Goal: Task Accomplishment & Management: Manage account settings

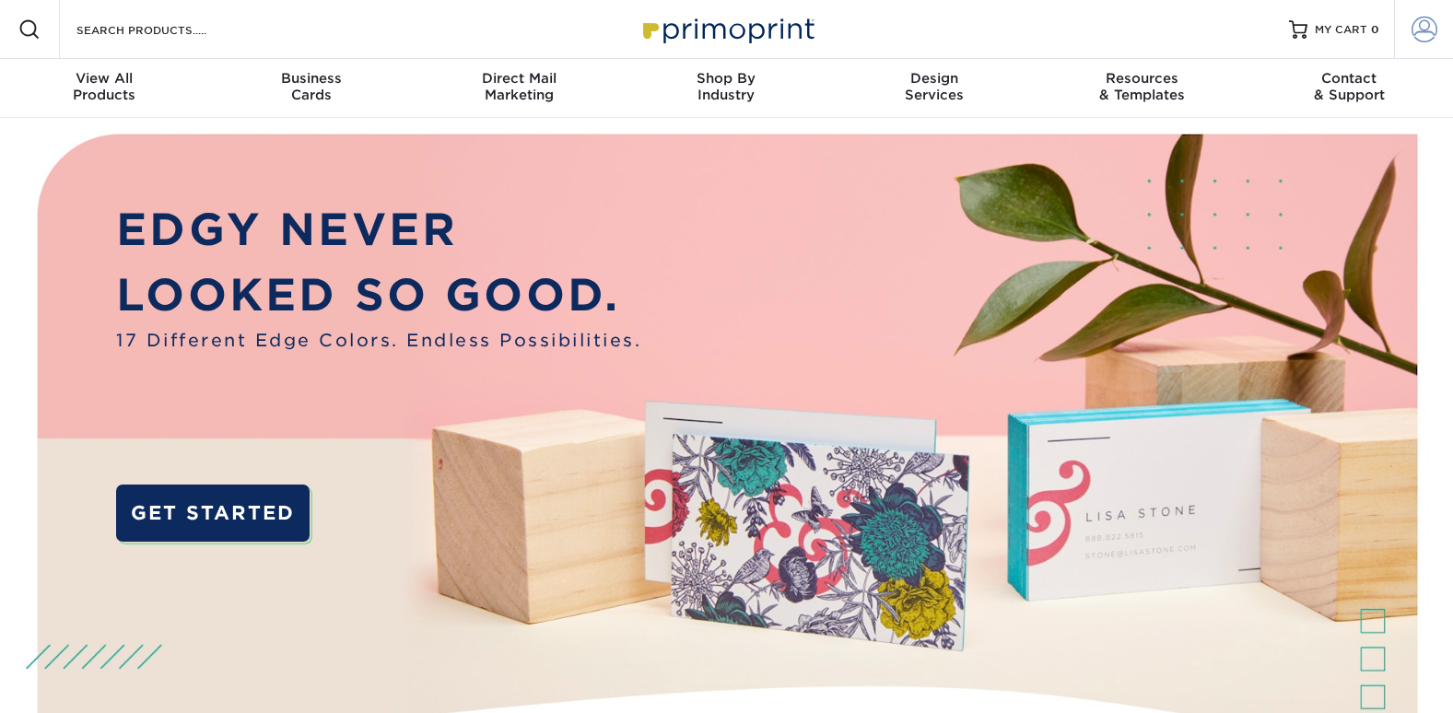
click at [1417, 31] on span at bounding box center [1424, 30] width 26 height 26
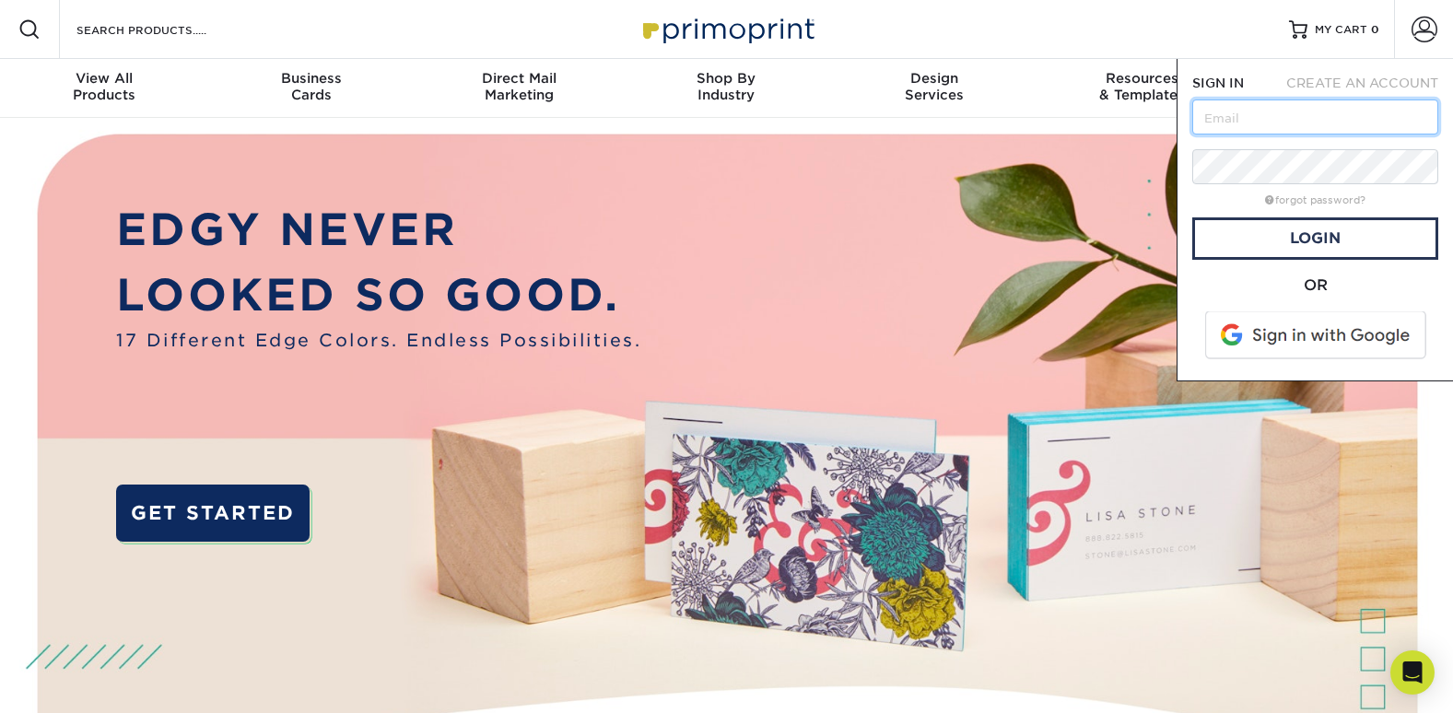
click at [1280, 126] on input "text" at bounding box center [1315, 116] width 246 height 35
type input "mnichols@barcharts.com"
click at [1320, 196] on link "forgot password?" at bounding box center [1315, 200] width 100 height 12
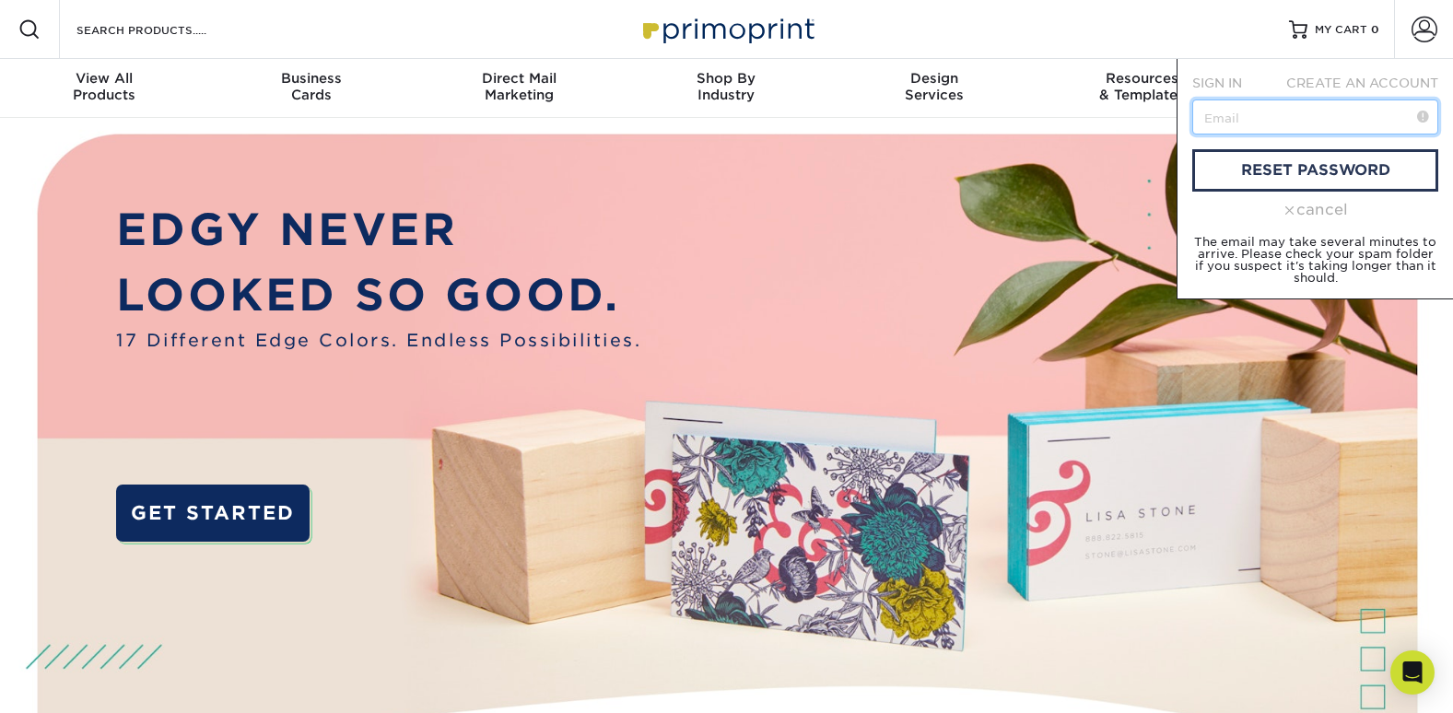
click at [1239, 114] on input "text" at bounding box center [1315, 116] width 246 height 35
type input "[EMAIL_ADDRESS][DOMAIN_NAME]"
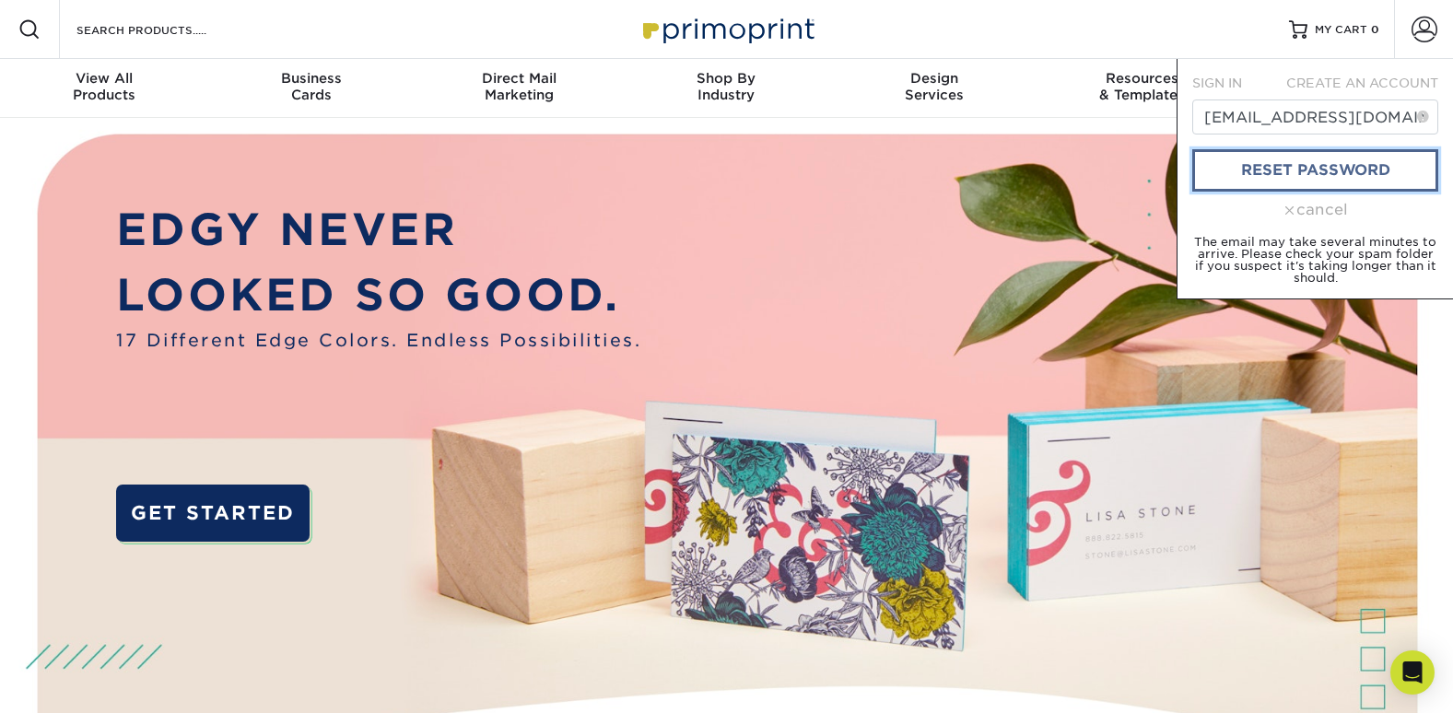
click at [1302, 180] on link "reset password" at bounding box center [1315, 170] width 246 height 42
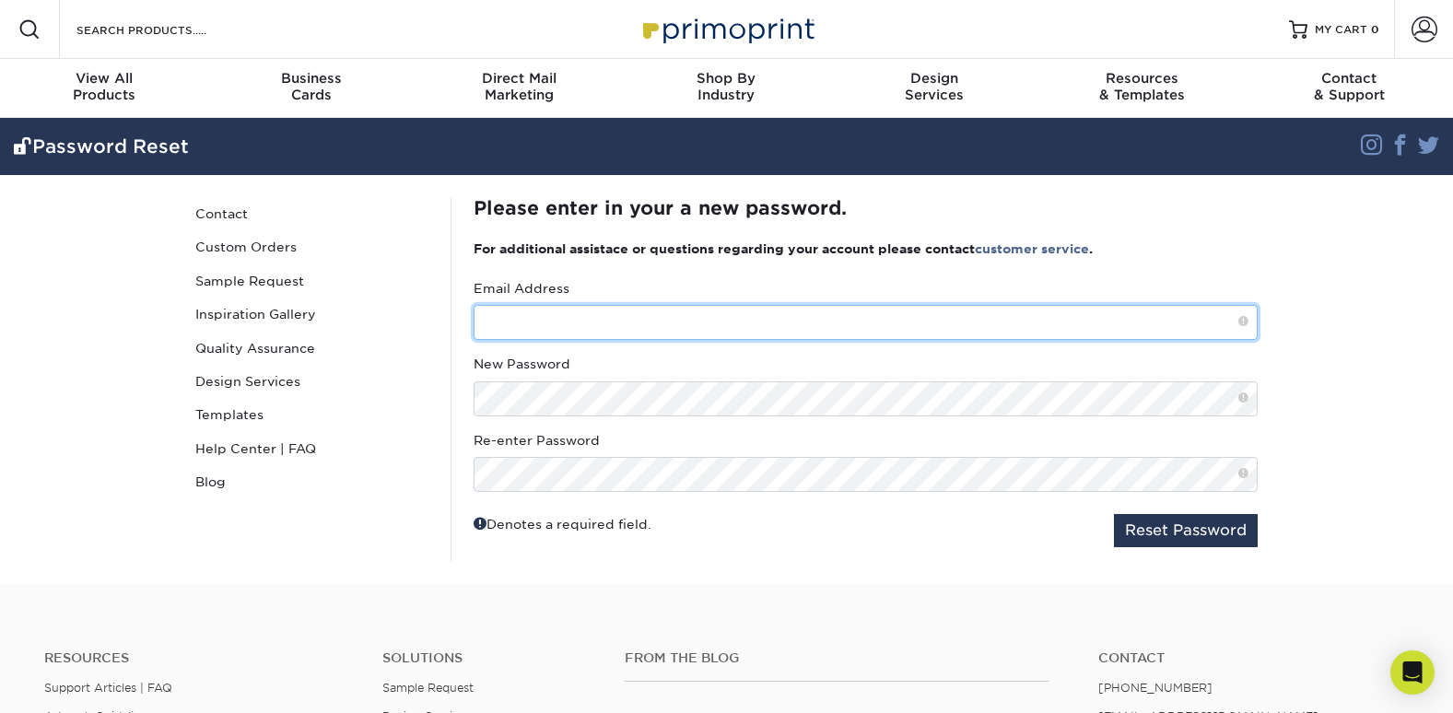
click at [582, 321] on input "text" at bounding box center [865, 322] width 784 height 35
type input "mnichols@barcharts.com"
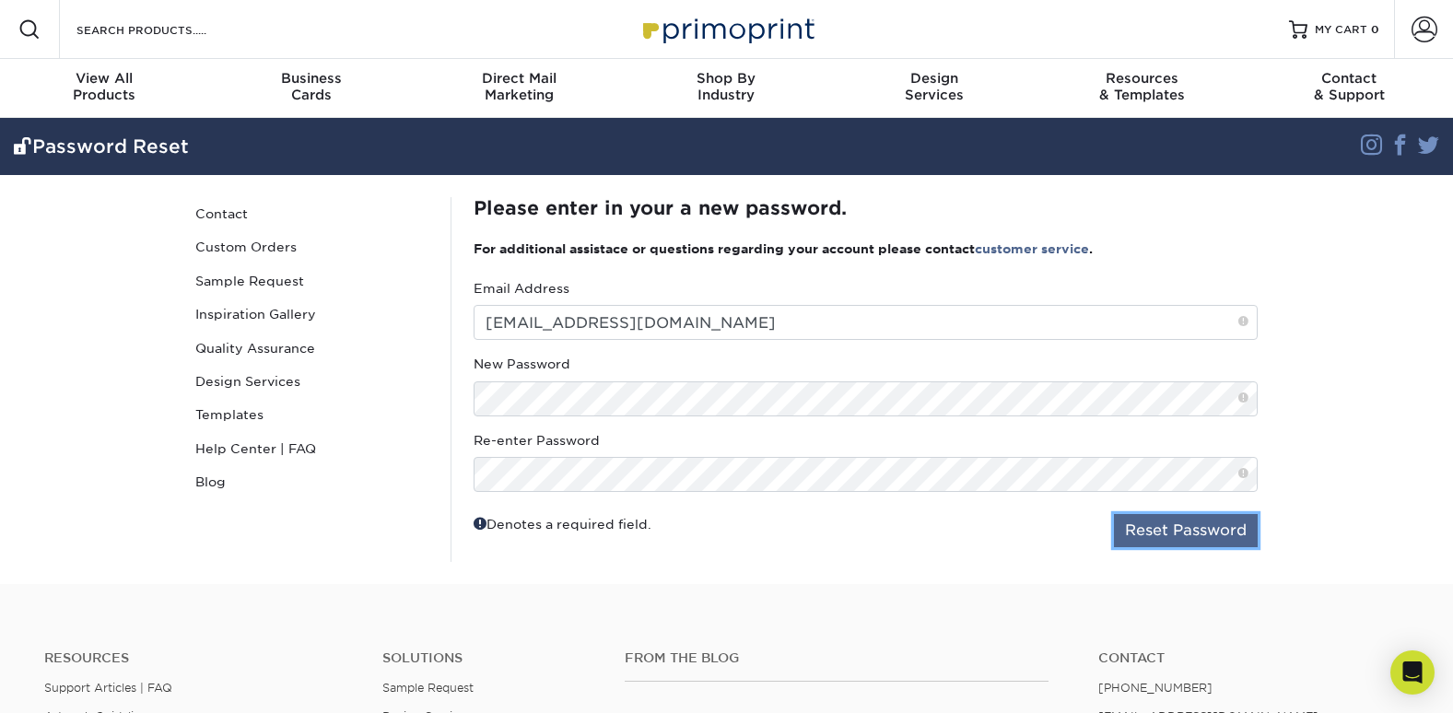
click at [1208, 520] on button "Reset Password" at bounding box center [1186, 530] width 144 height 33
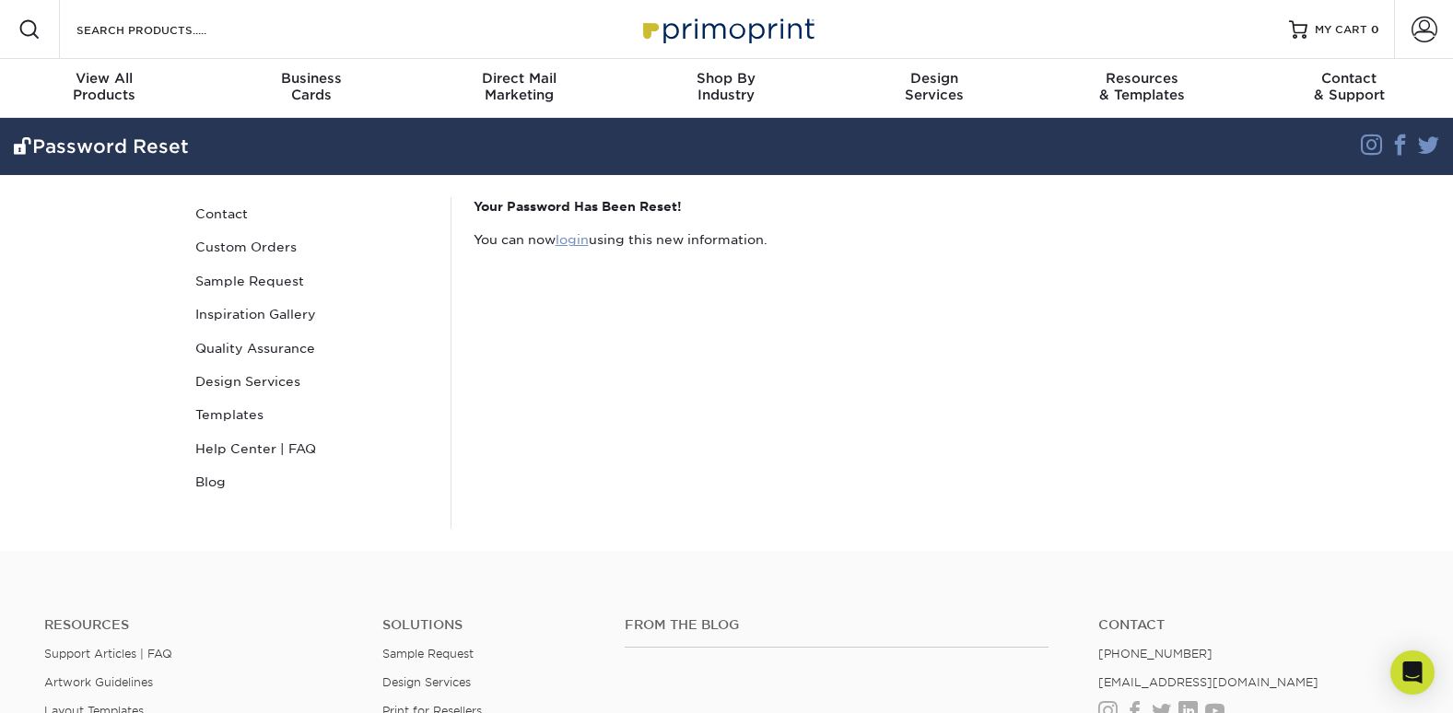
click at [578, 239] on link "login" at bounding box center [571, 239] width 33 height 15
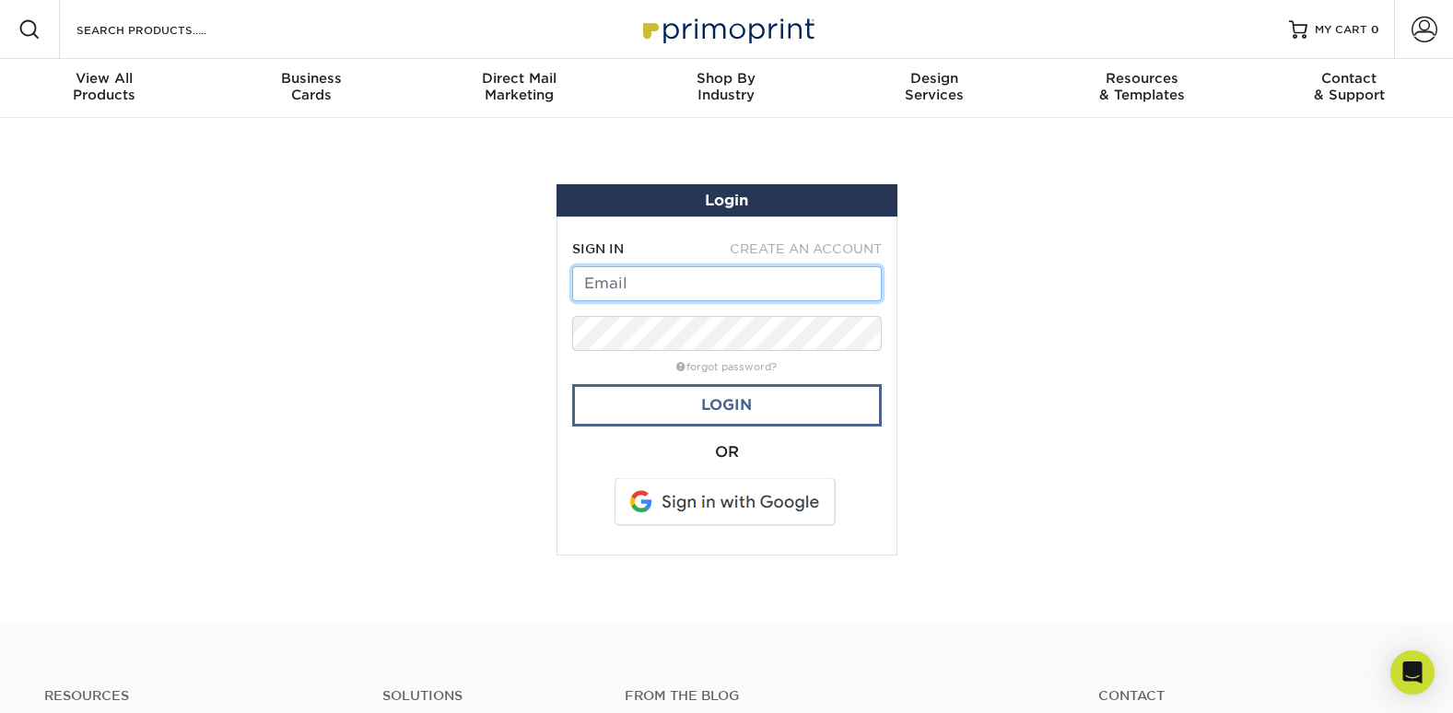
type input "mnichols@barcharts.com"
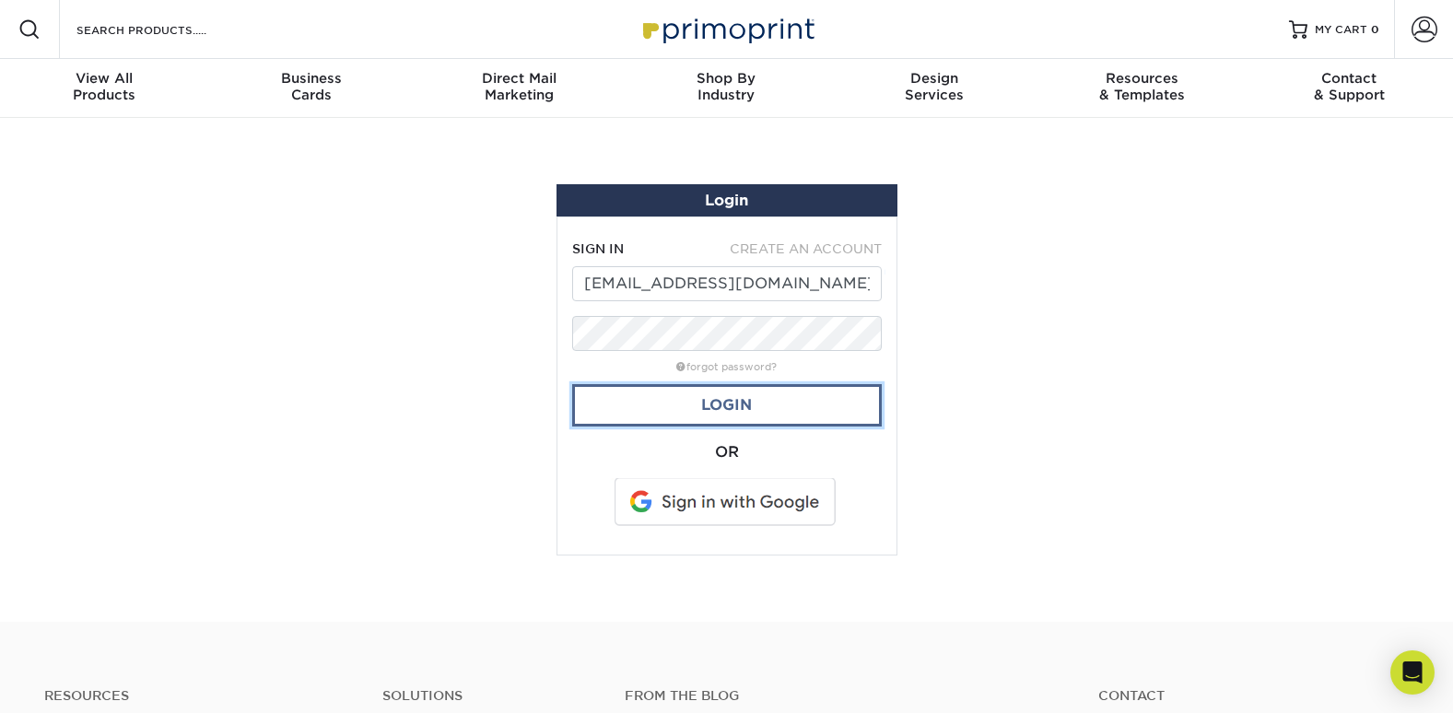
click at [741, 403] on link "Login" at bounding box center [726, 405] width 309 height 42
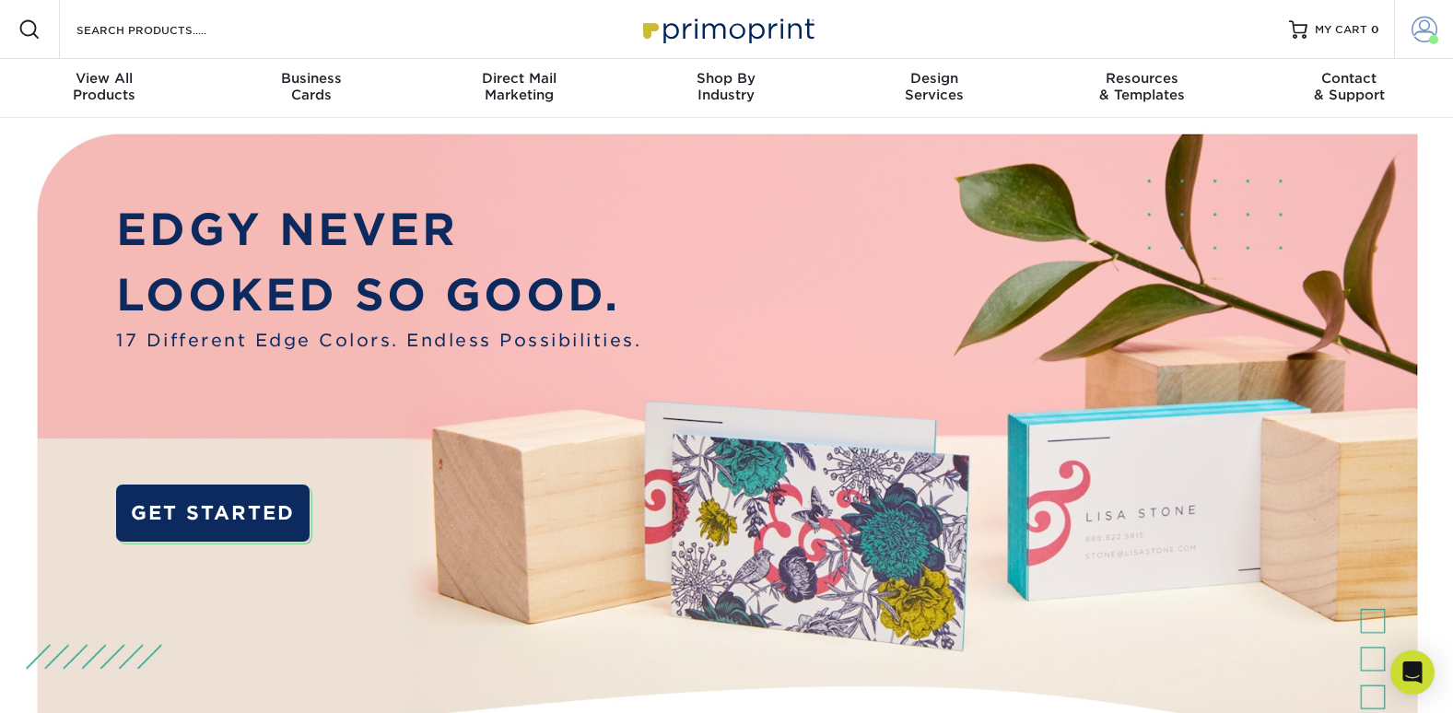
click at [1414, 30] on span at bounding box center [1424, 30] width 26 height 26
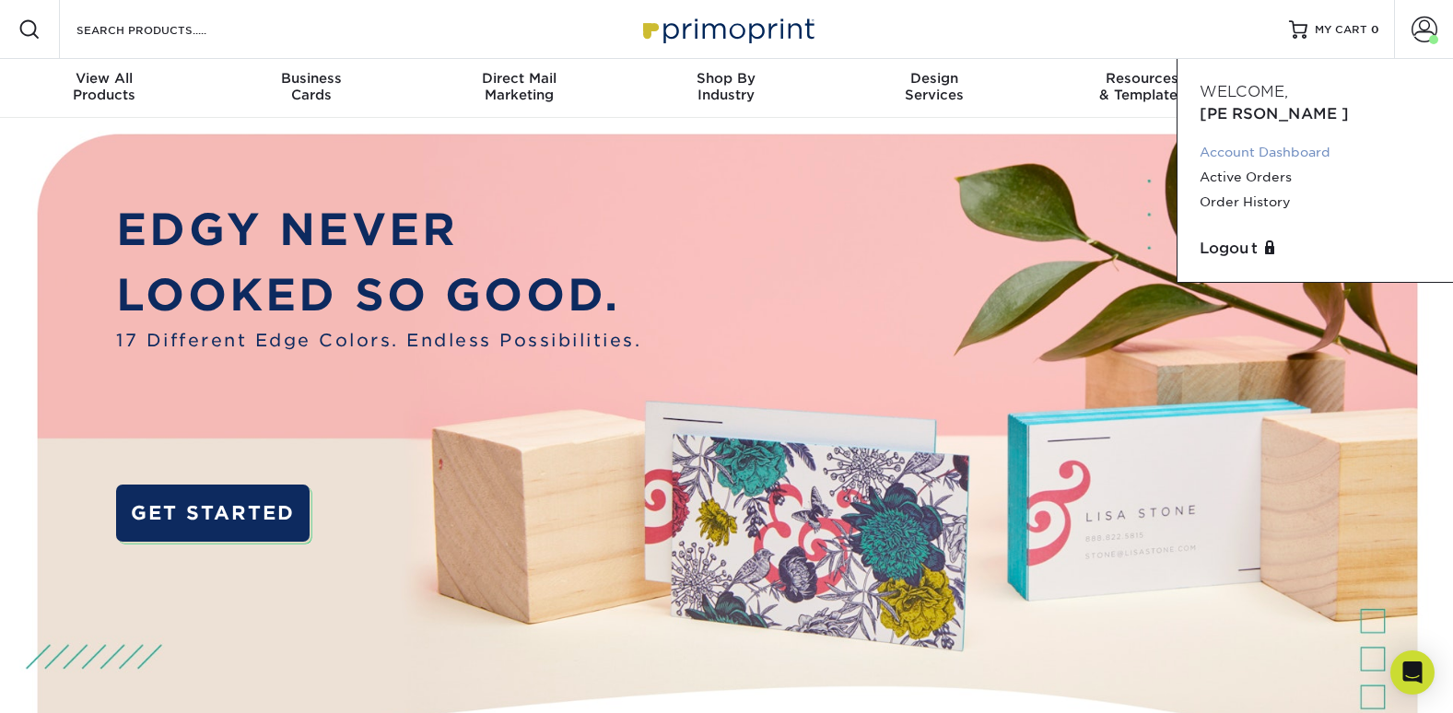
click at [1278, 140] on link "Account Dashboard" at bounding box center [1314, 152] width 231 height 25
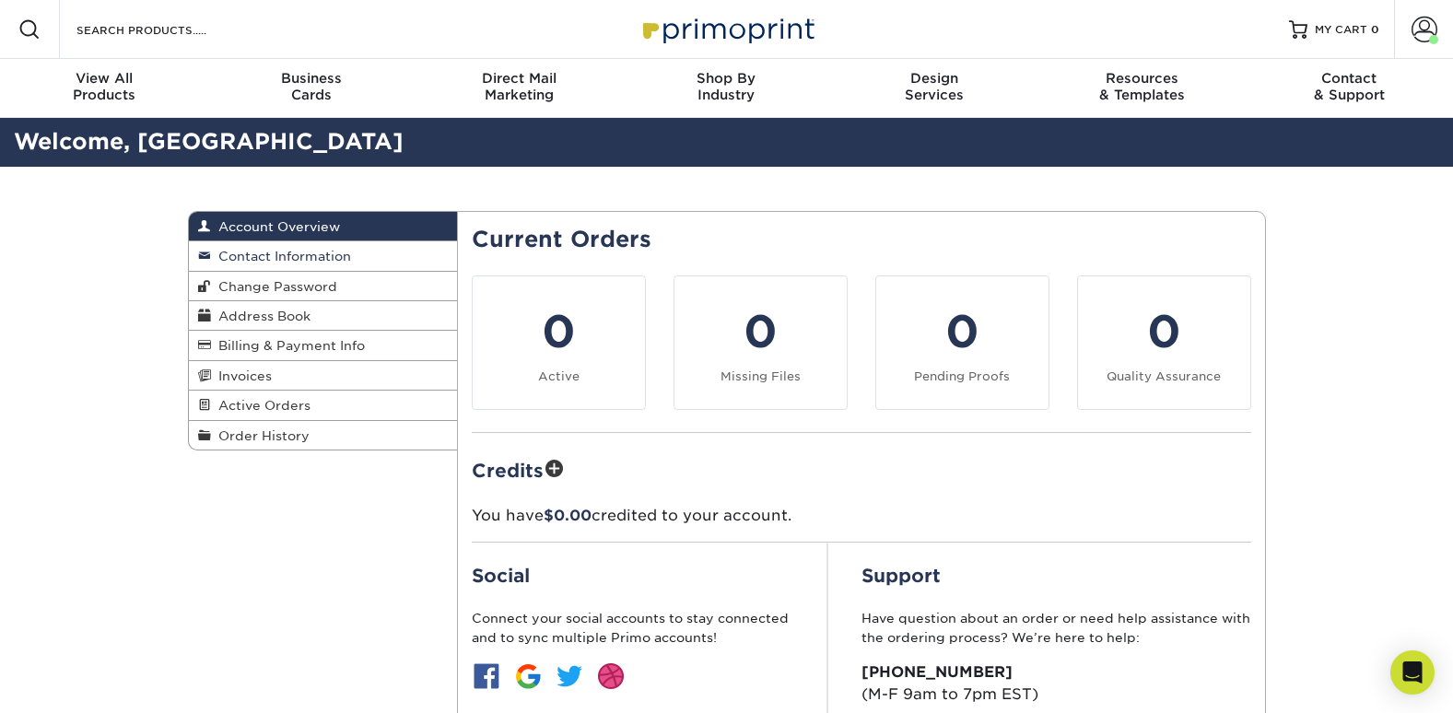
click at [331, 252] on span "Contact Information" at bounding box center [281, 256] width 140 height 15
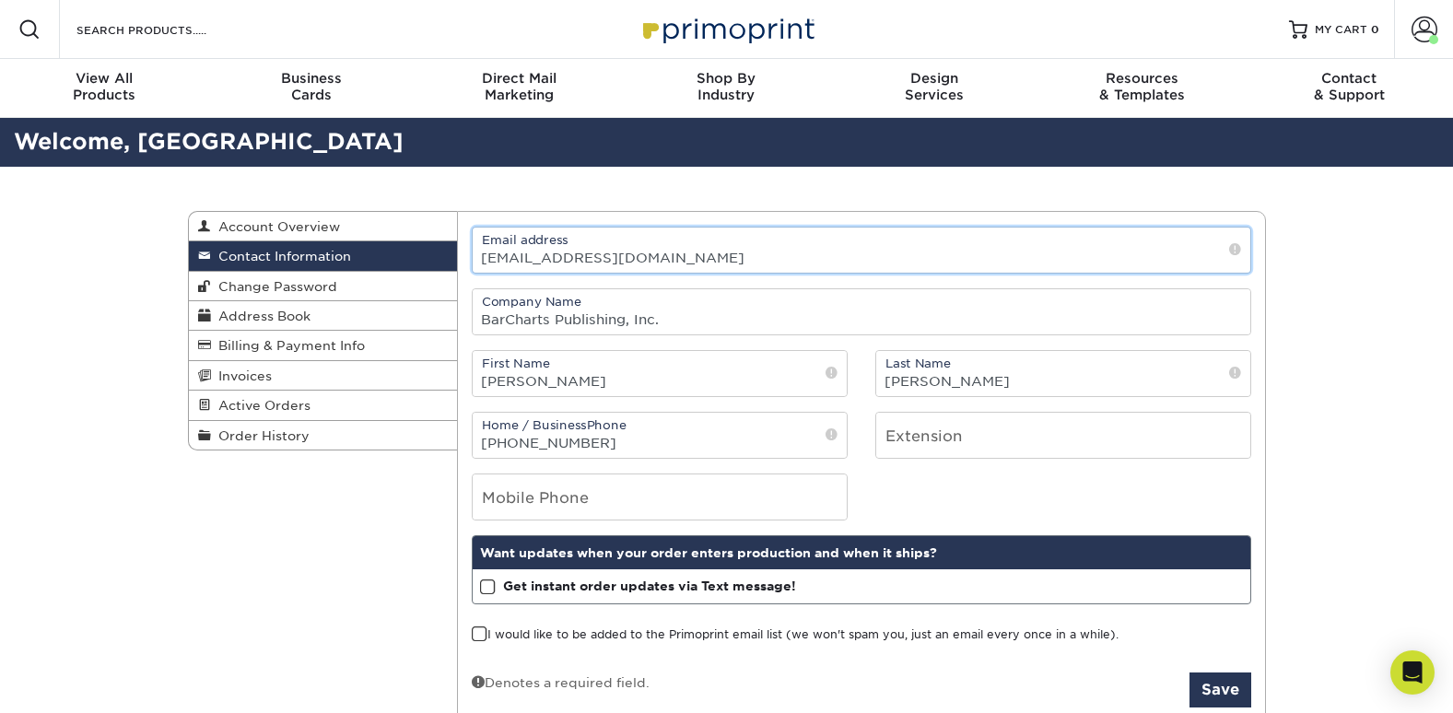
click at [577, 255] on input "mnichols@barcharts.com" at bounding box center [861, 250] width 777 height 45
click at [527, 255] on input "mnichols@barcharts.com" at bounding box center [861, 250] width 777 height 45
type input "helene.webb@barcharts.com"
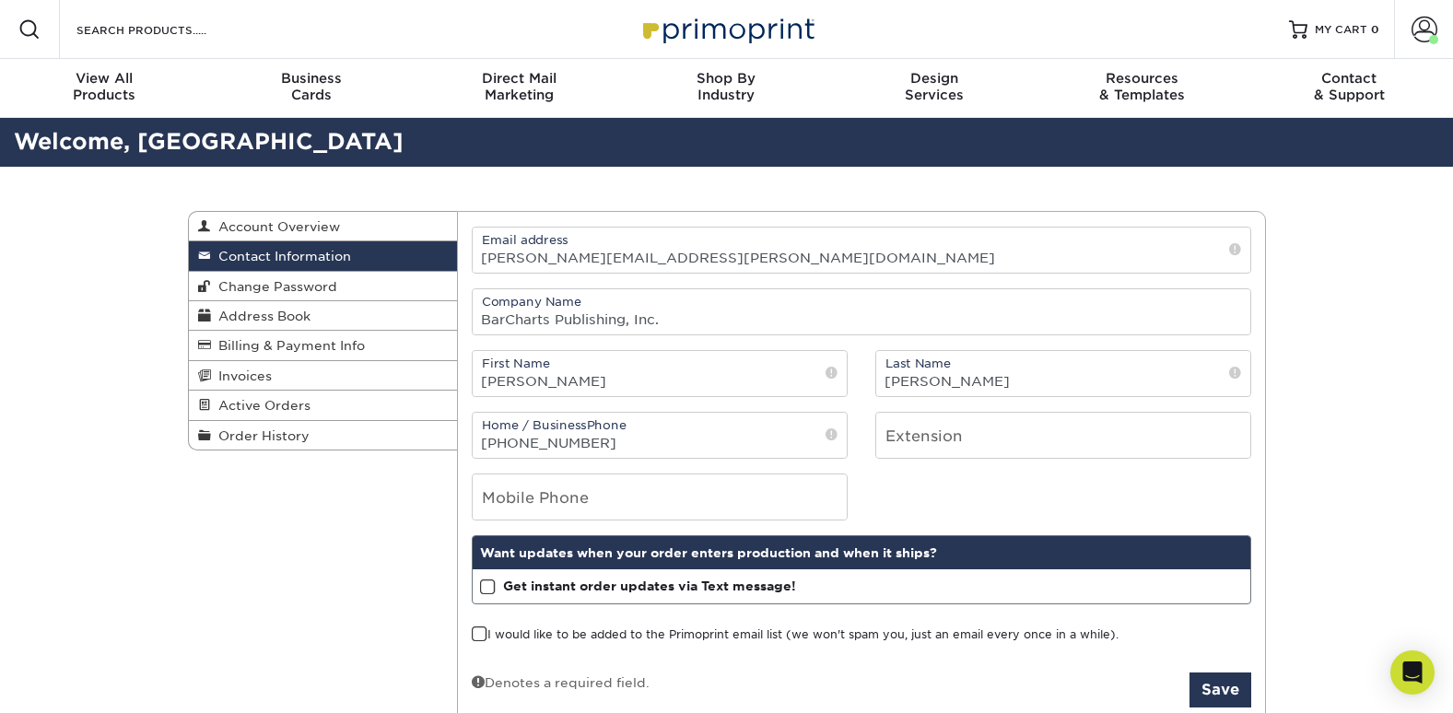
click at [332, 557] on div "Contact Information Account Overview Contact Information Change Password Addres…" at bounding box center [726, 467] width 1105 height 601
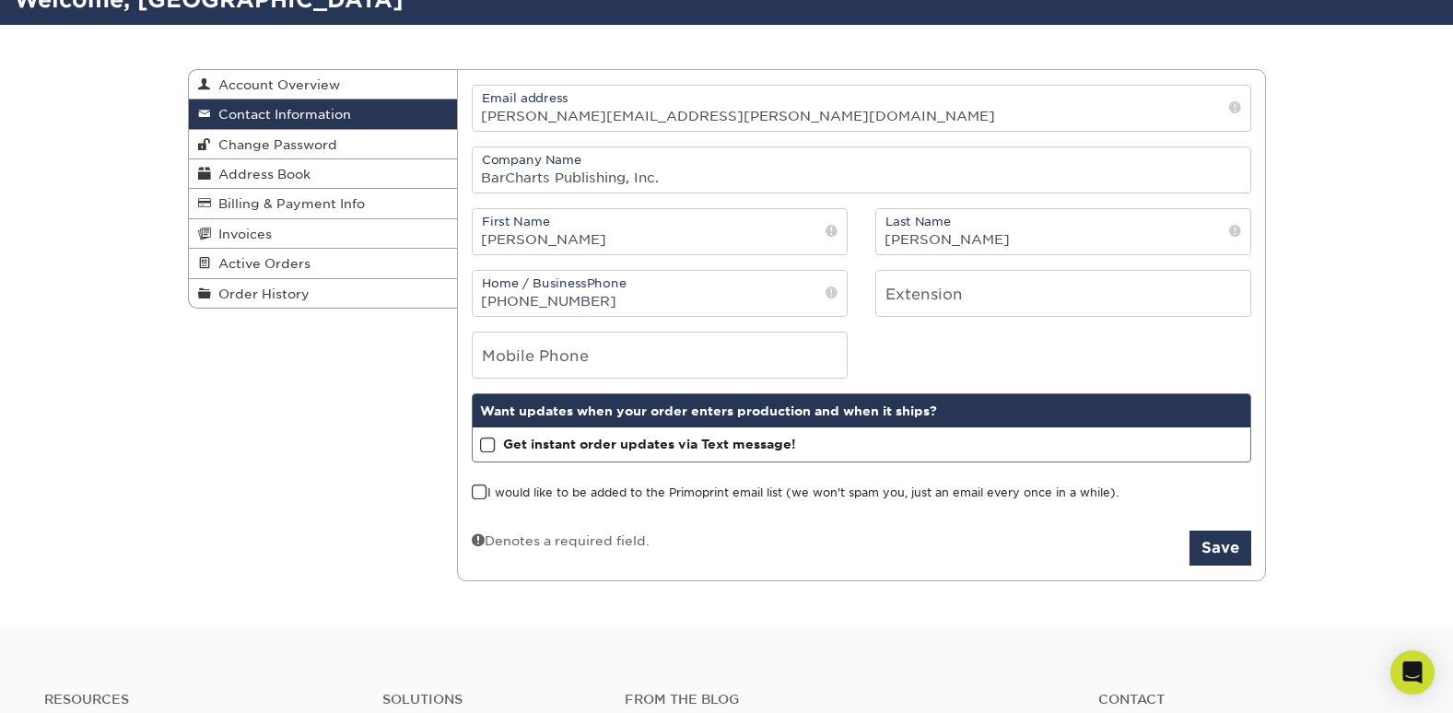
scroll to position [146, 0]
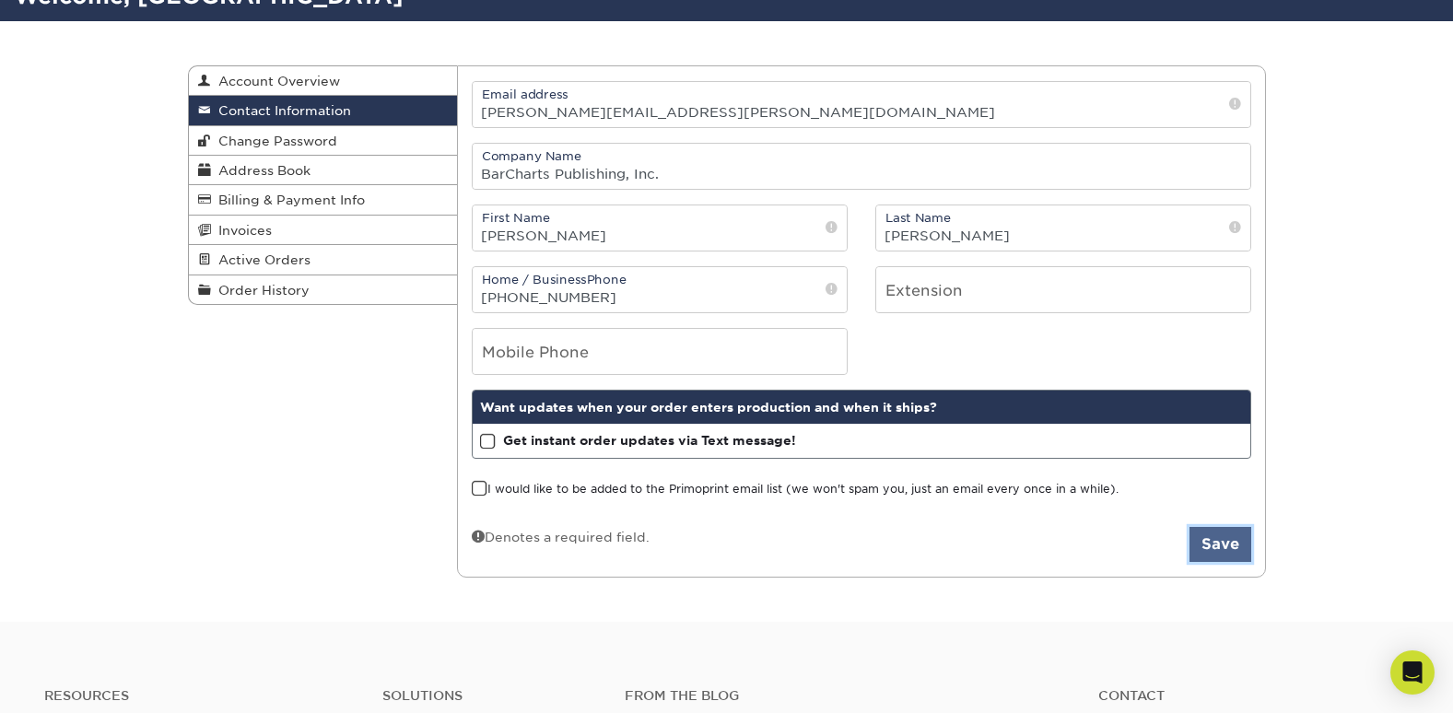
click at [1232, 532] on button "Save" at bounding box center [1220, 544] width 62 height 35
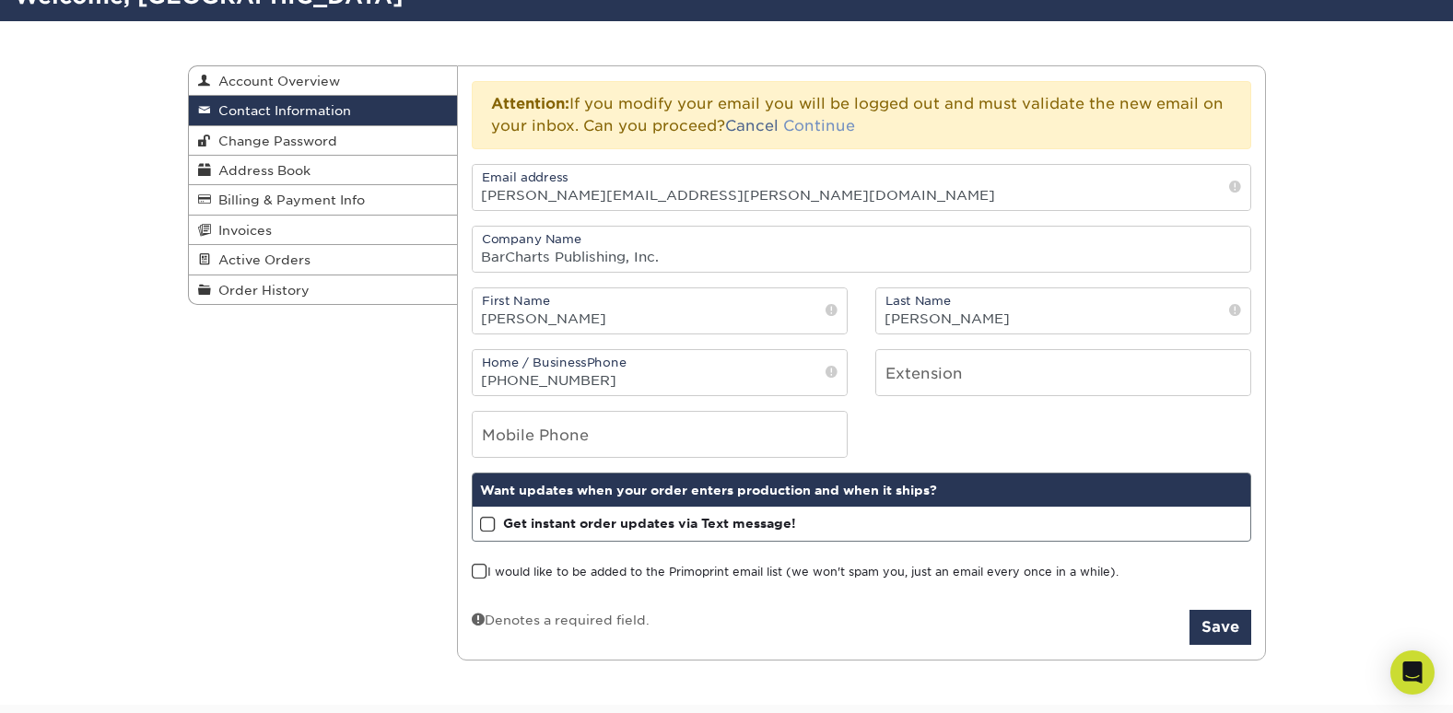
click at [840, 127] on link "Continue" at bounding box center [819, 126] width 72 height 18
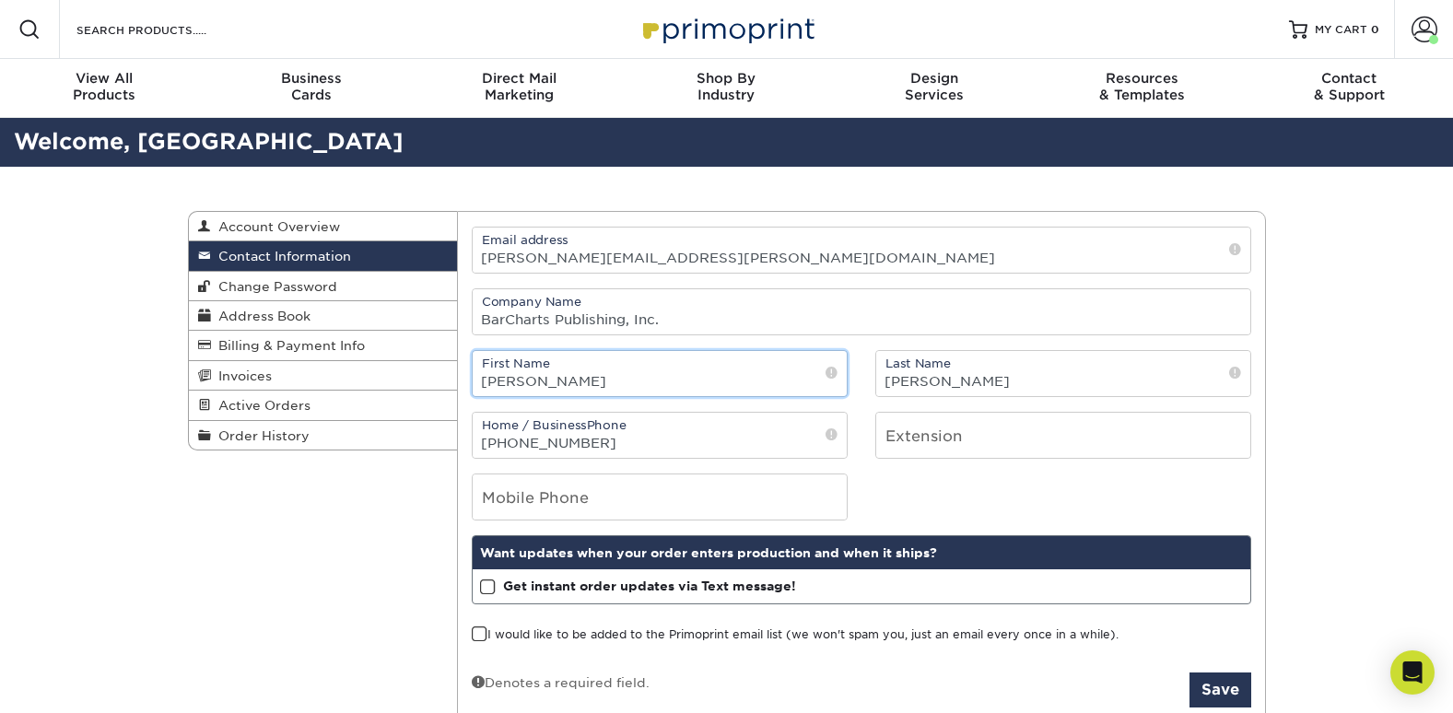
click at [604, 394] on input "Marnee" at bounding box center [660, 373] width 374 height 45
click at [487, 381] on input "Marnee" at bounding box center [660, 373] width 374 height 45
type input "[PERSON_NAME]"
click at [937, 392] on input "Nichols" at bounding box center [1063, 373] width 374 height 45
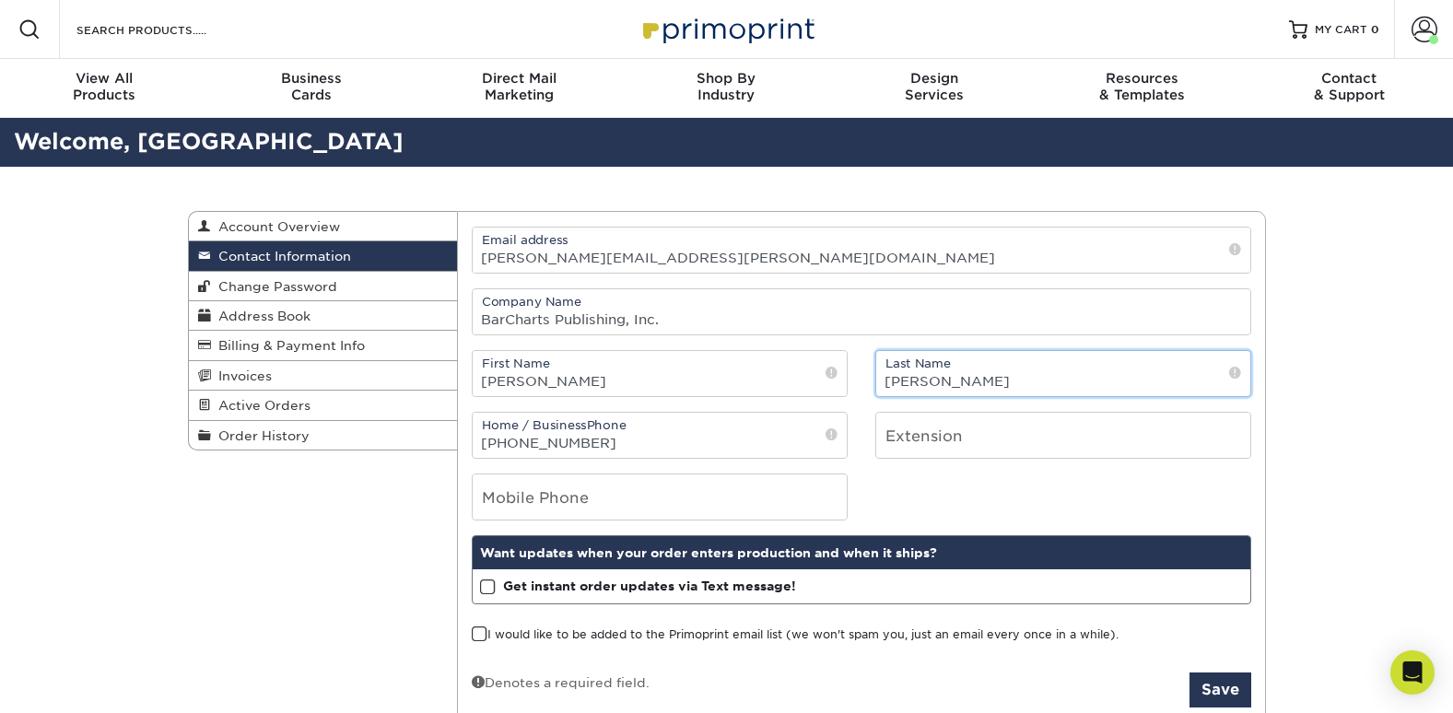
type input "[PERSON_NAME]"
click at [1395, 328] on div "Contact Information Account Overview Contact Information Change Password Addres…" at bounding box center [726, 467] width 1453 height 601
click at [1201, 683] on button "Save" at bounding box center [1220, 689] width 62 height 35
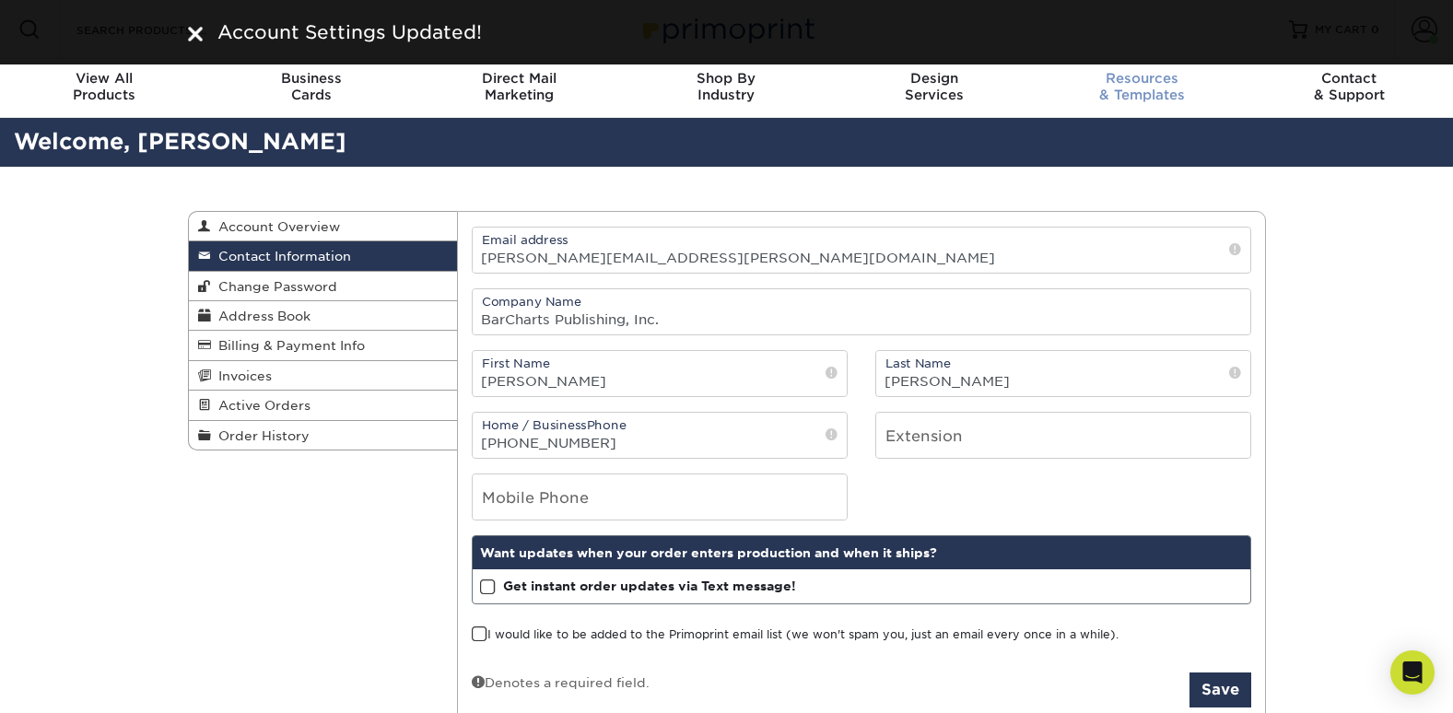
click at [1127, 91] on div "Resources & Templates" at bounding box center [1140, 86] width 207 height 33
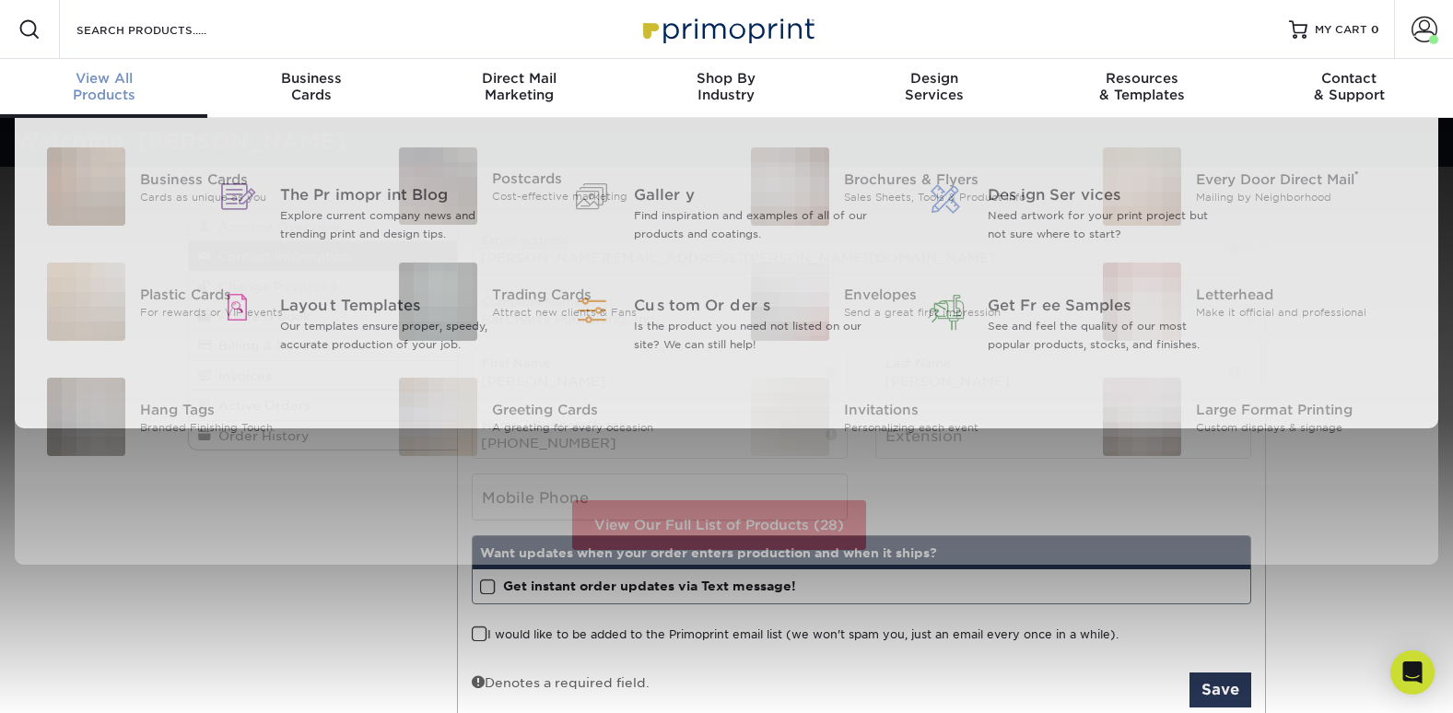
click at [93, 90] on div "View All Products" at bounding box center [103, 86] width 207 height 33
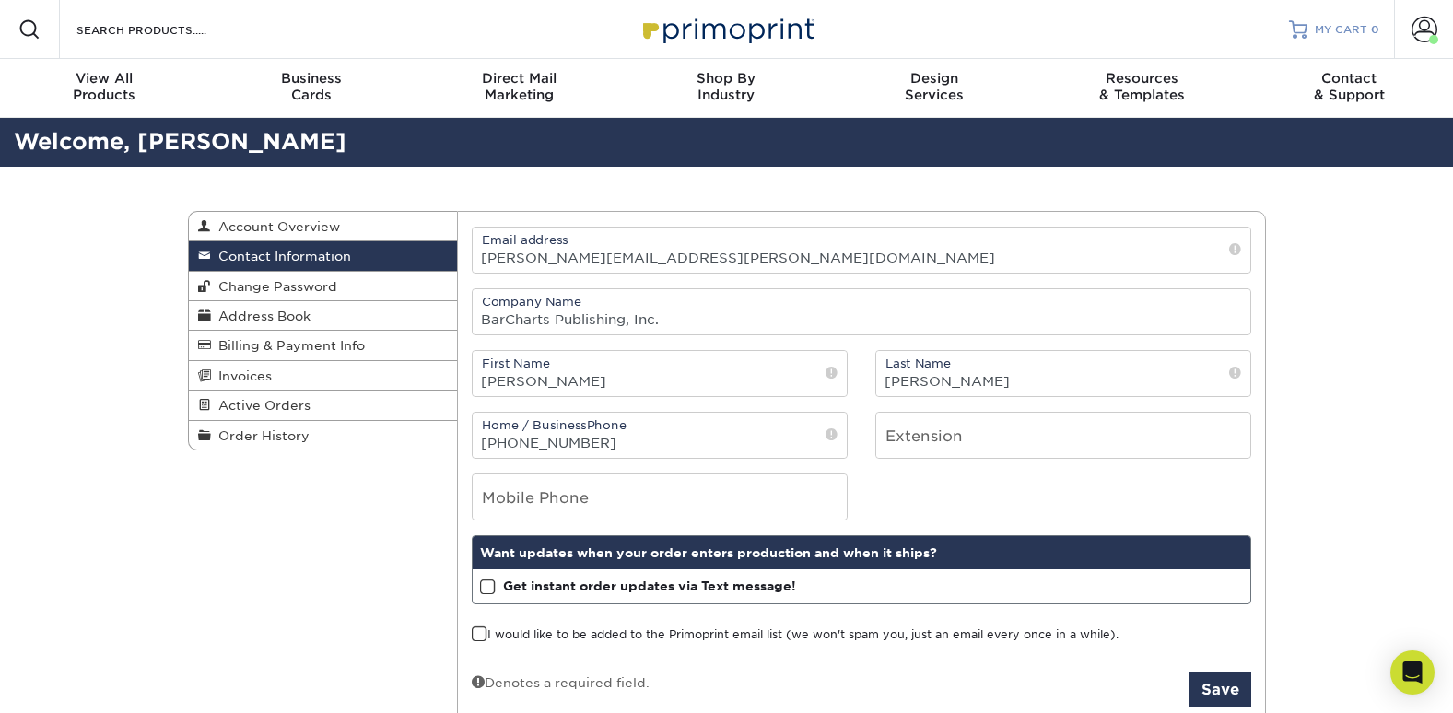
click at [1325, 29] on span "MY CART" at bounding box center [1340, 30] width 53 height 16
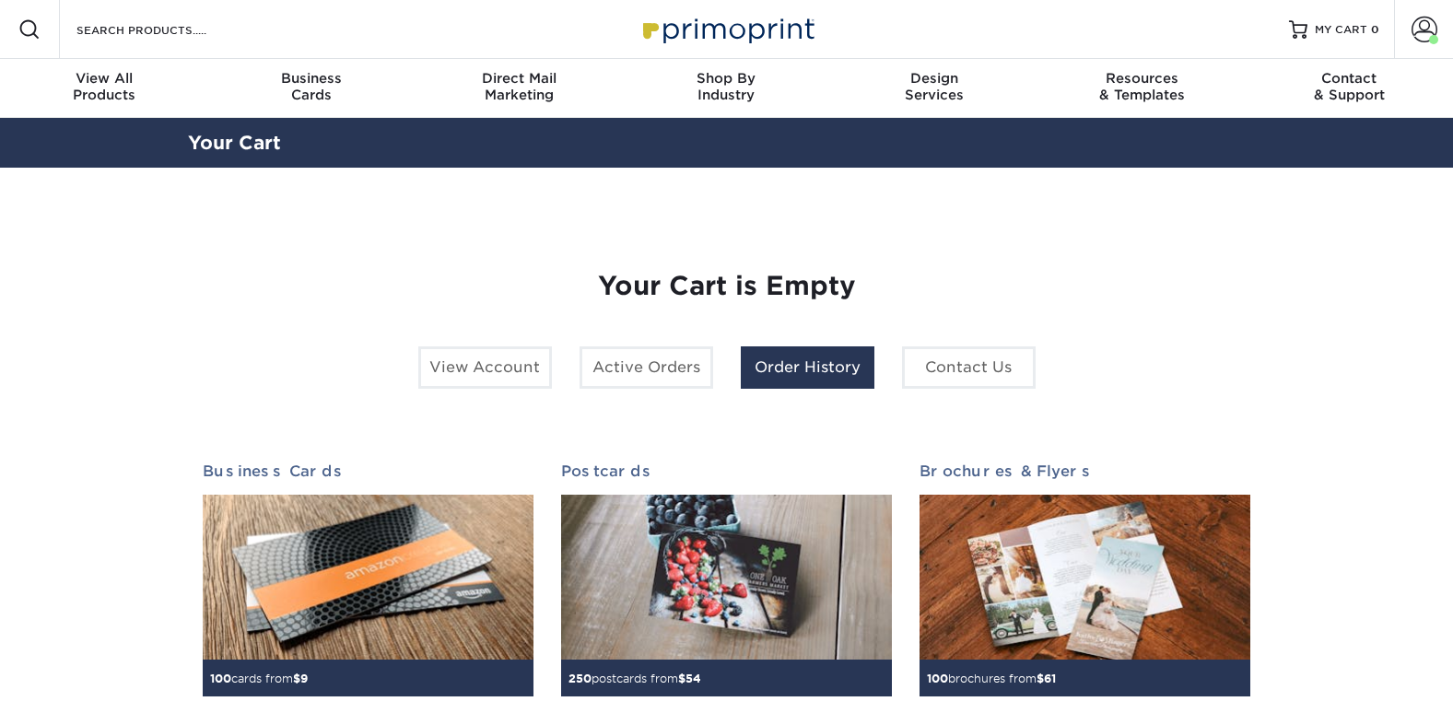
click at [803, 367] on link "Order History" at bounding box center [808, 367] width 134 height 42
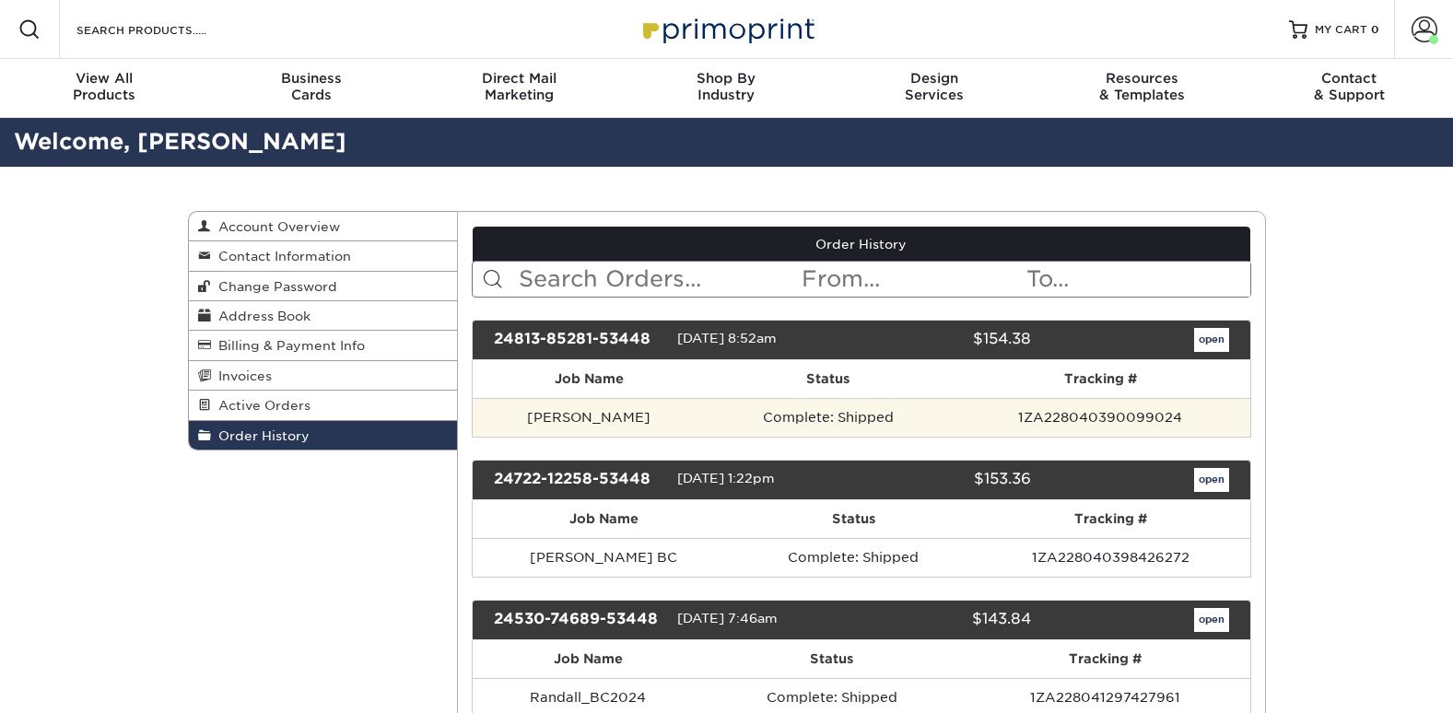
click at [577, 418] on td "[PERSON_NAME]" at bounding box center [589, 417] width 233 height 39
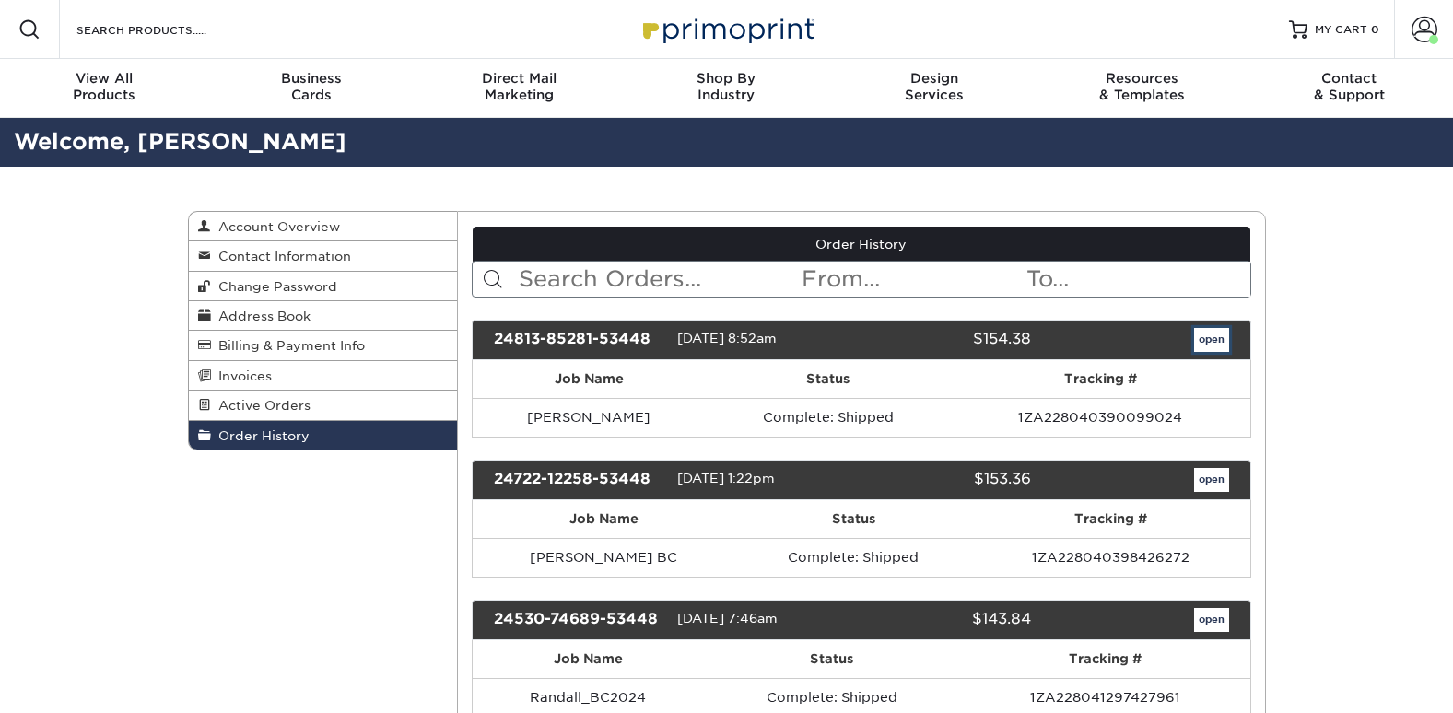
click at [1214, 338] on link "open" at bounding box center [1211, 340] width 35 height 24
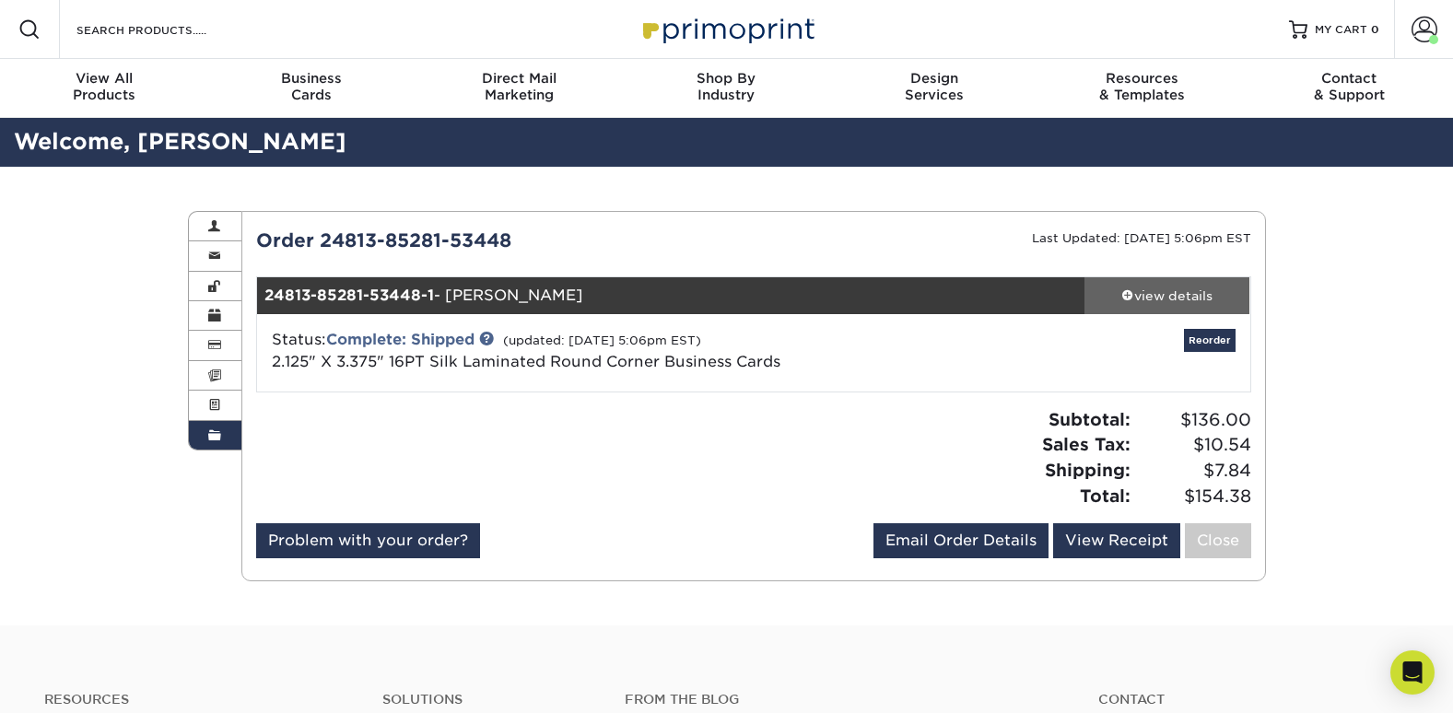
click at [1174, 298] on div "view details" at bounding box center [1167, 295] width 166 height 18
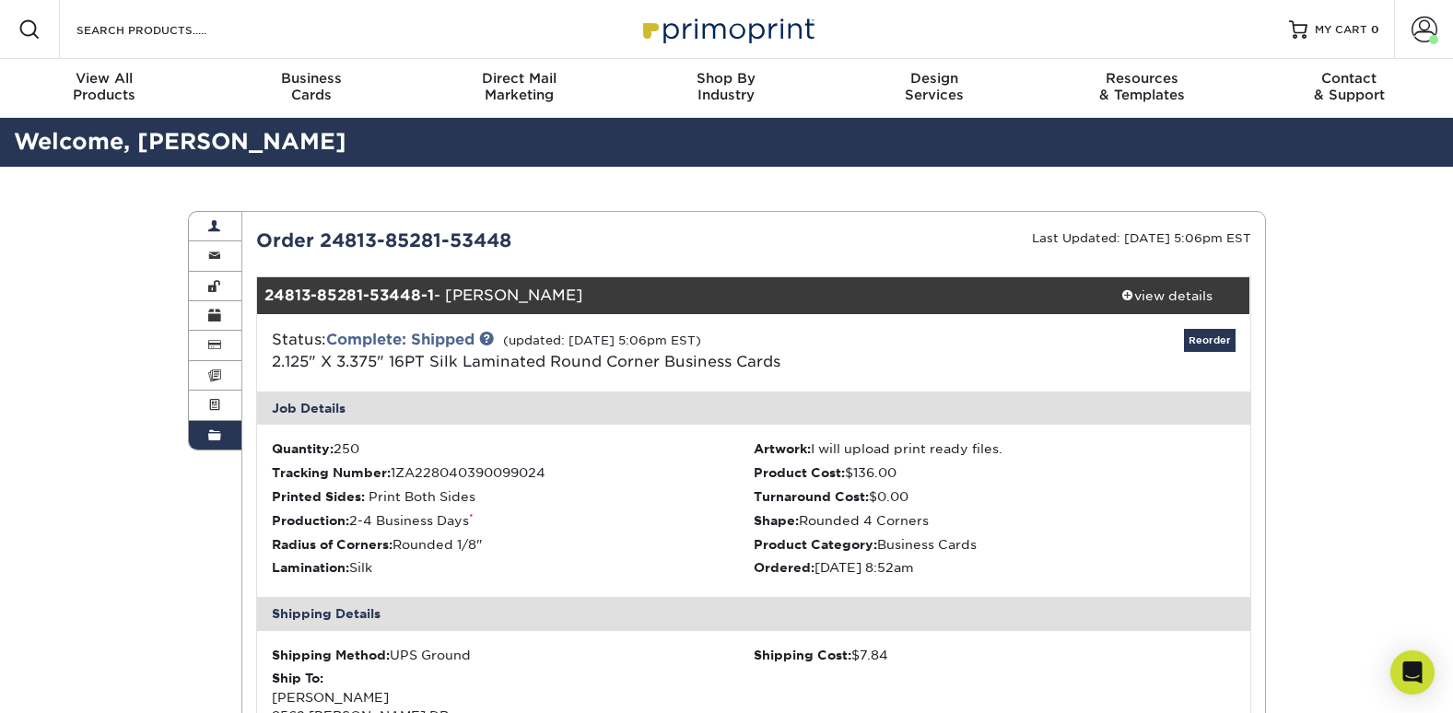
click at [212, 230] on span at bounding box center [214, 226] width 13 height 15
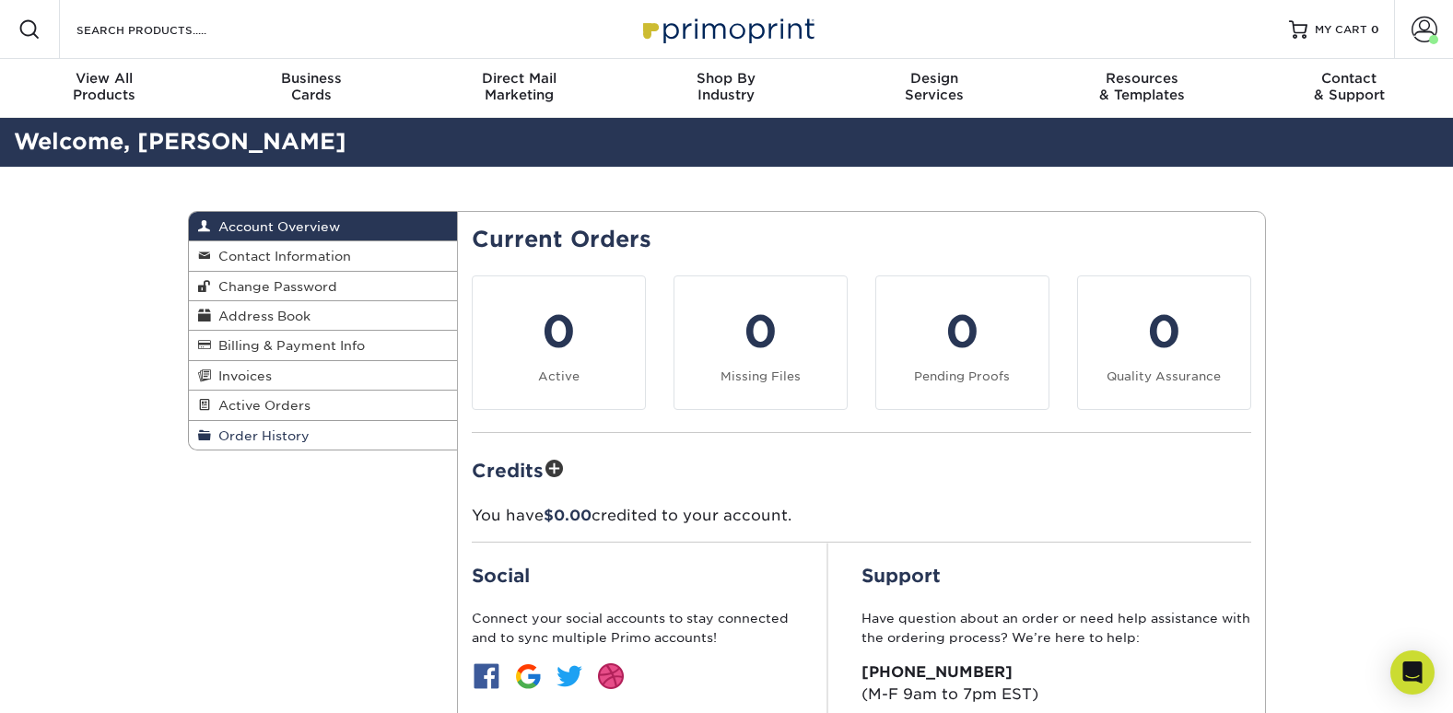
click at [301, 429] on span "Order History" at bounding box center [260, 435] width 99 height 15
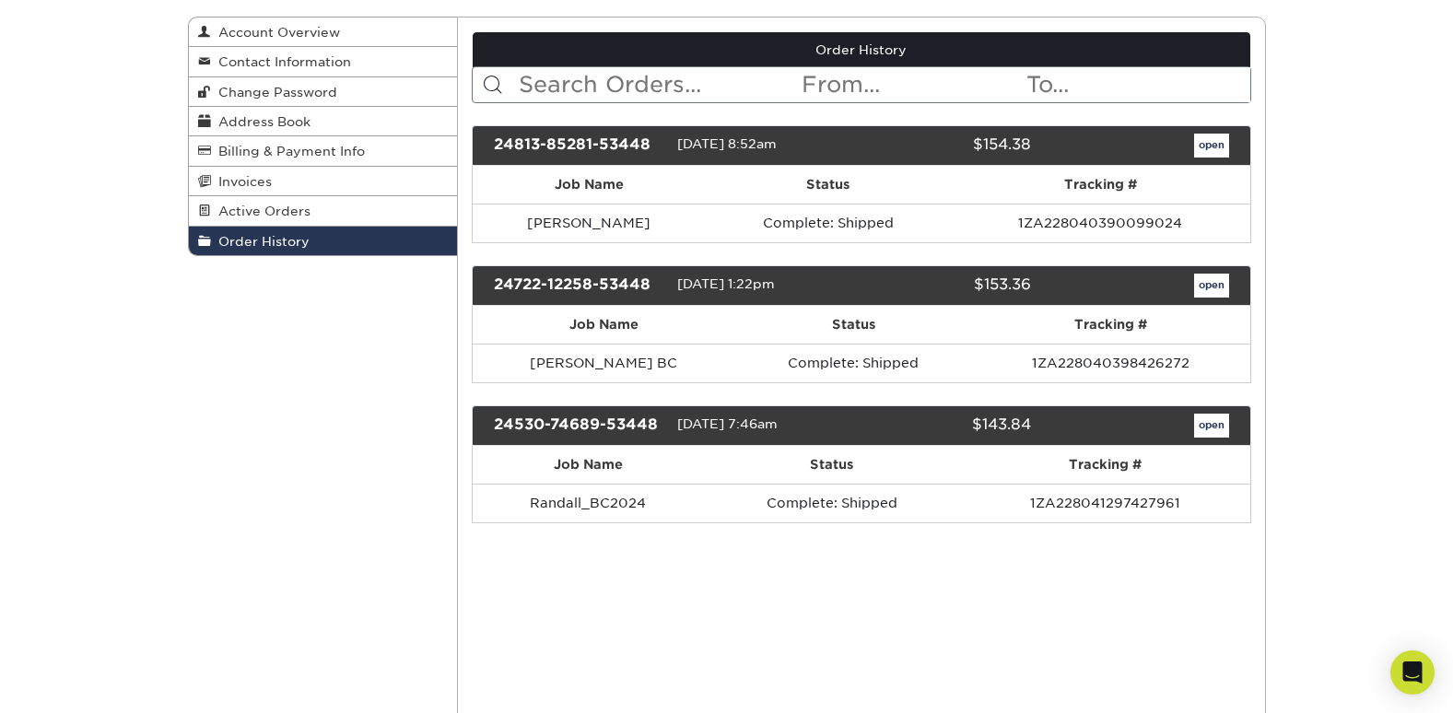
scroll to position [328, 0]
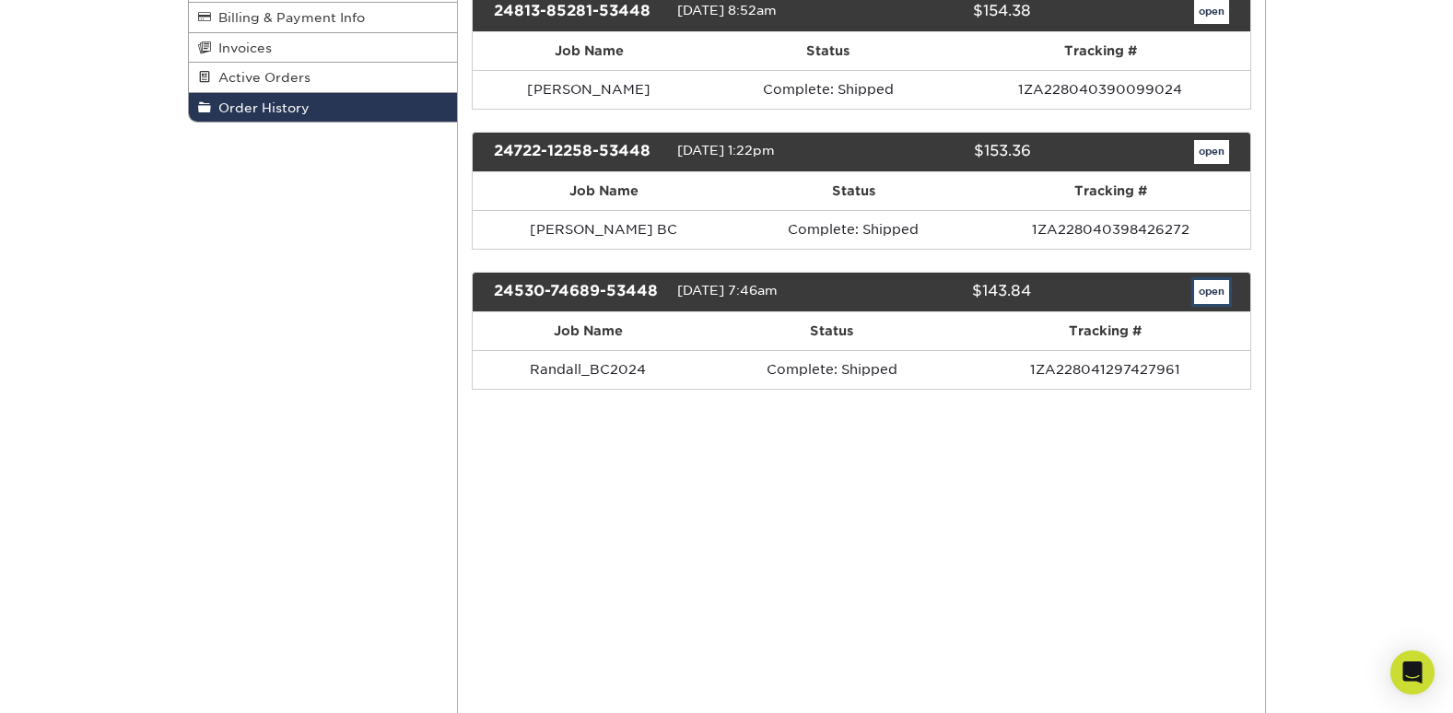
click at [1198, 298] on link "open" at bounding box center [1211, 292] width 35 height 24
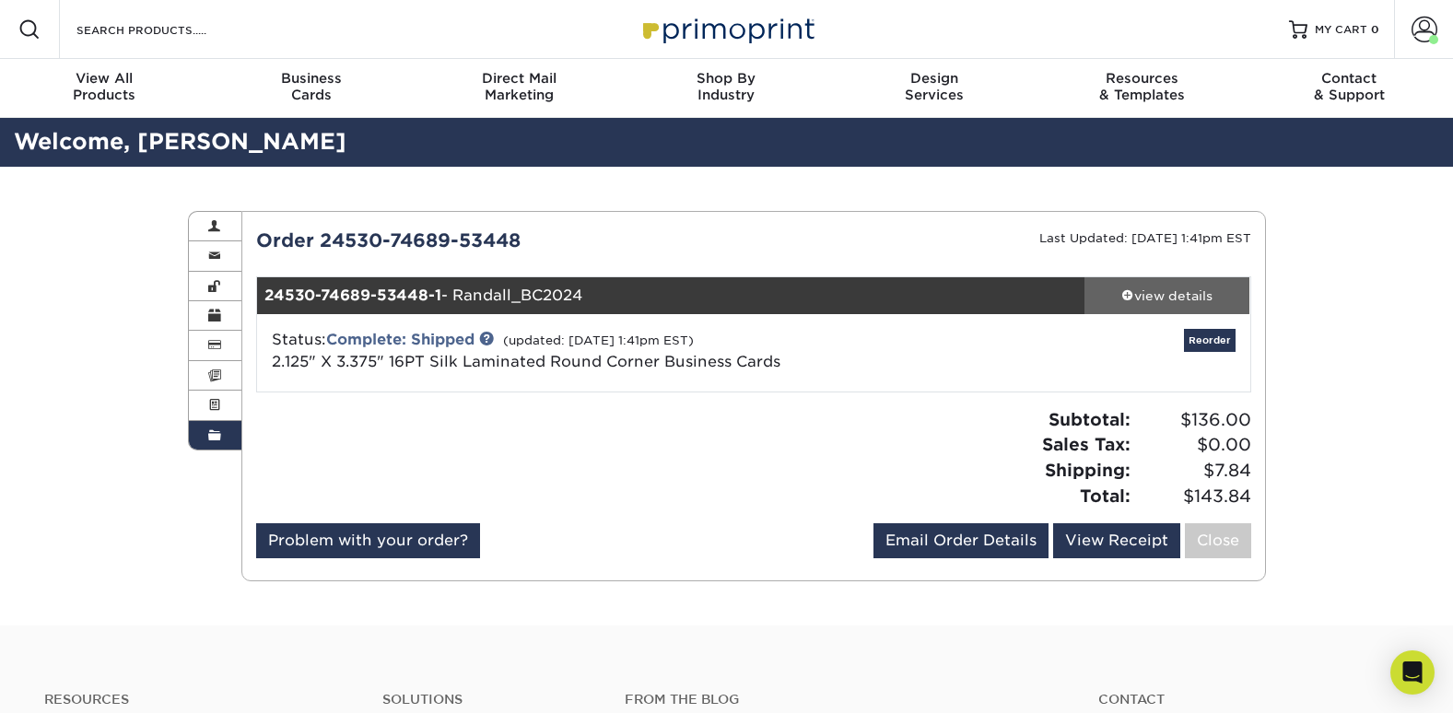
click at [1162, 296] on div "view details" at bounding box center [1167, 295] width 166 height 18
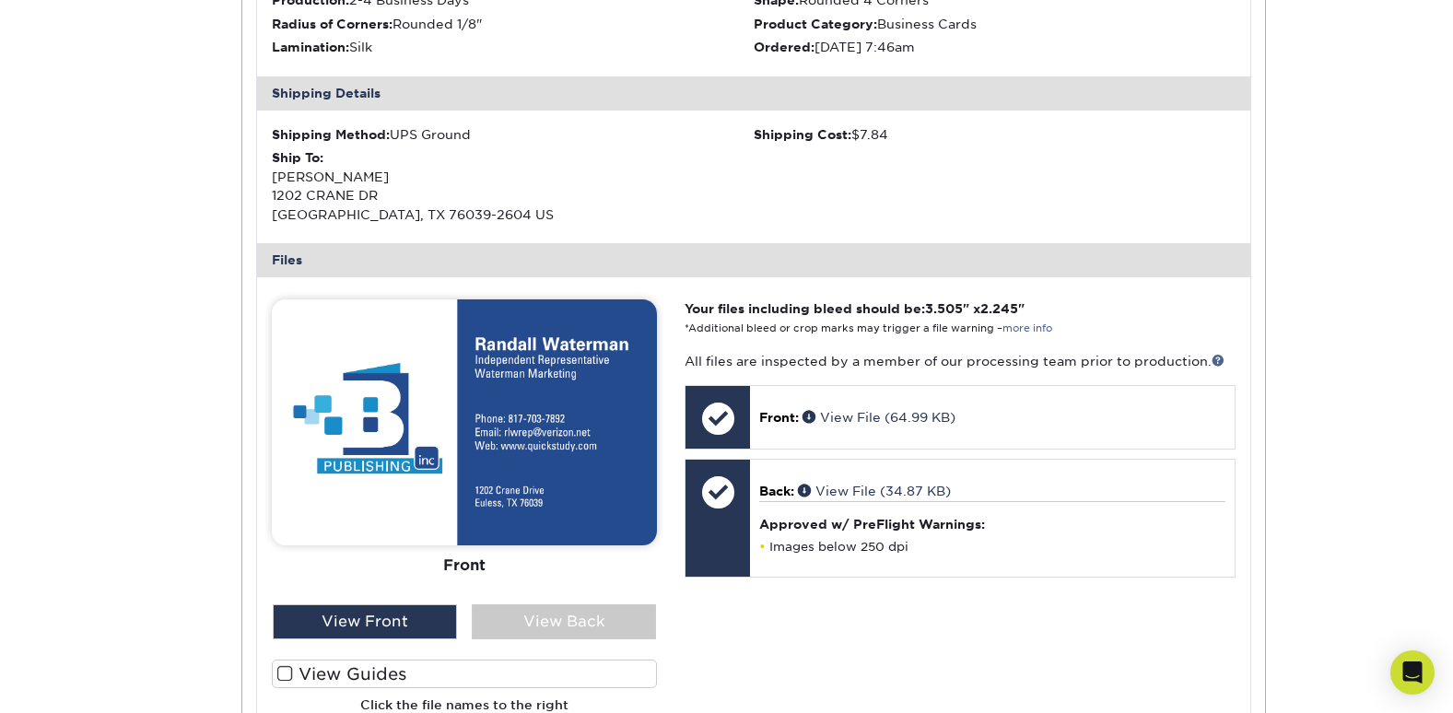
scroll to position [579, 0]
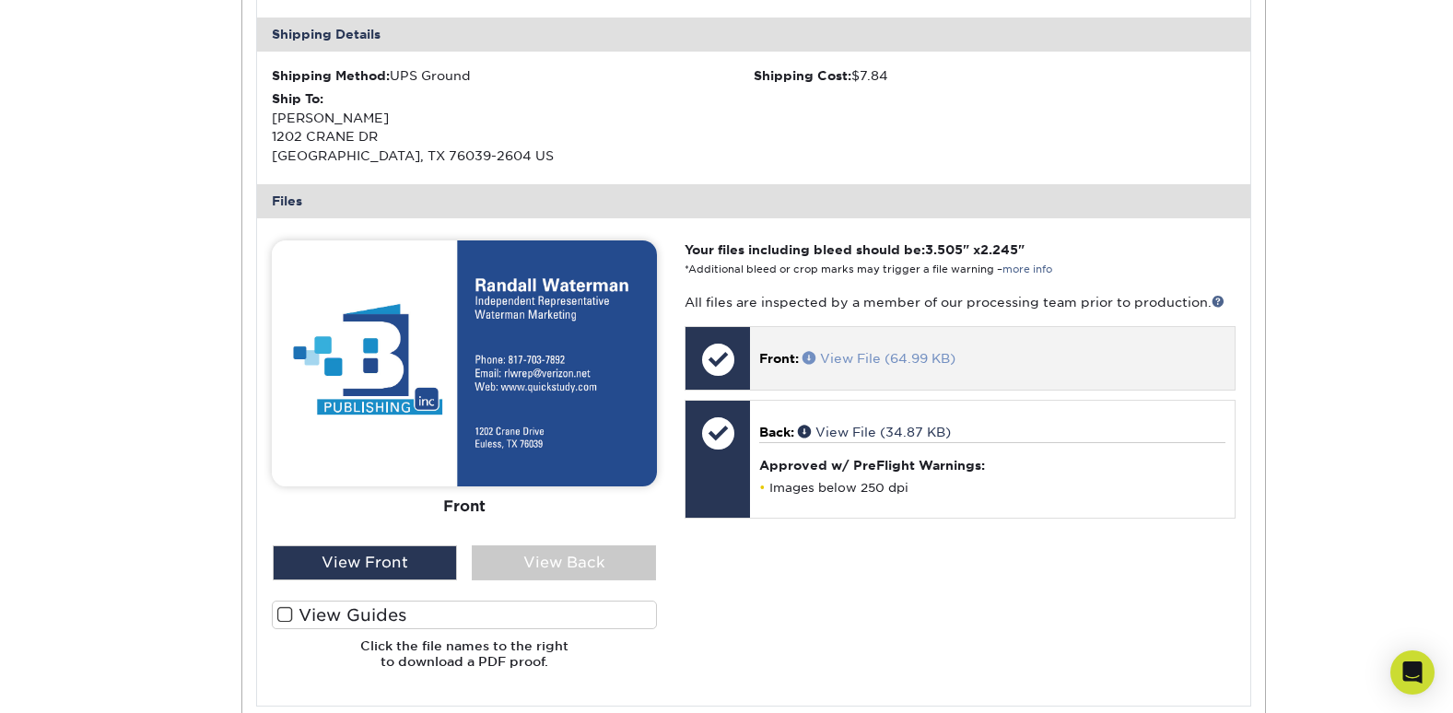
click at [880, 352] on link "View File (64.99 KB)" at bounding box center [878, 358] width 153 height 15
click at [806, 356] on span at bounding box center [811, 357] width 18 height 13
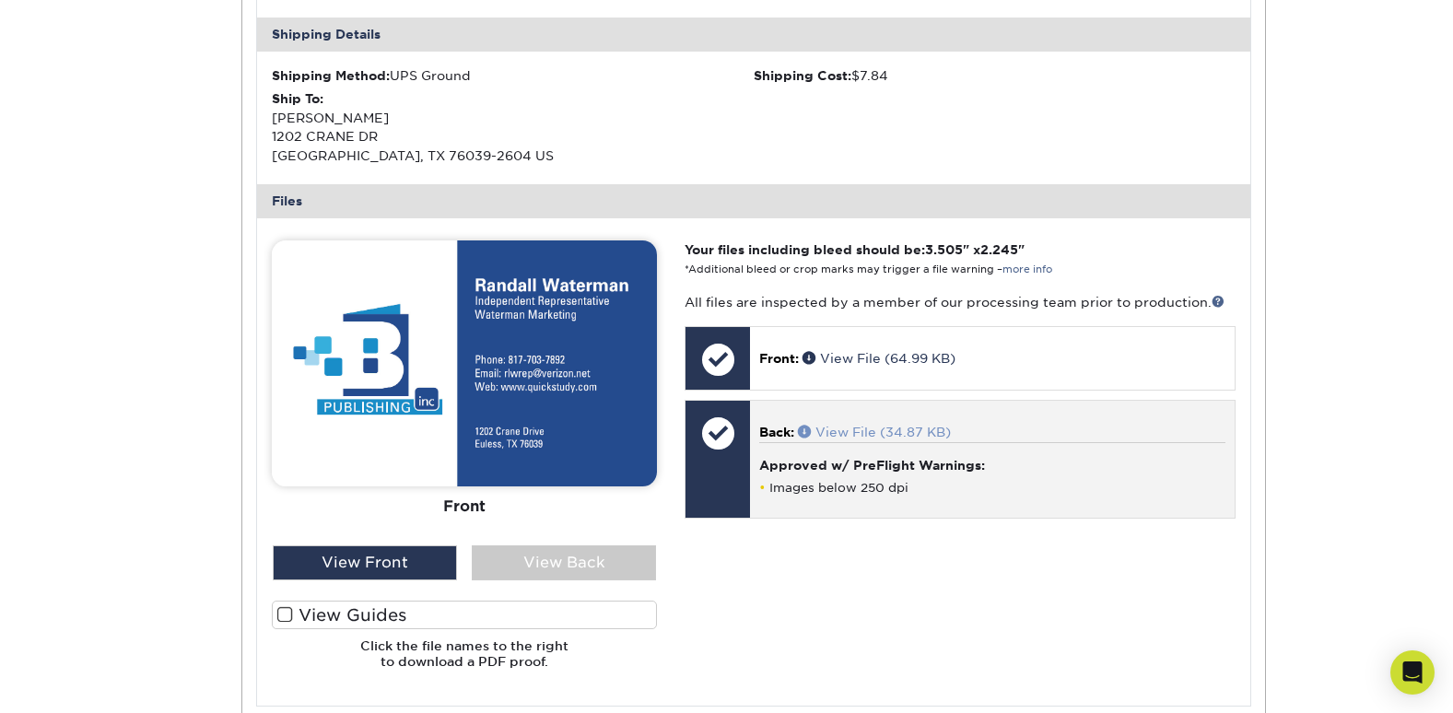
click at [878, 430] on link "View File (34.87 KB)" at bounding box center [874, 432] width 153 height 15
